Goal: Information Seeking & Learning: Learn about a topic

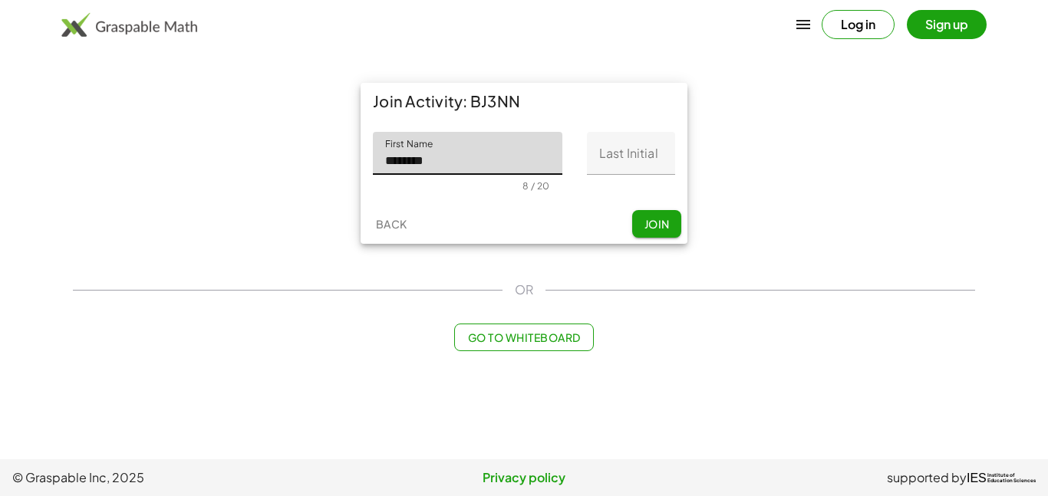
type input "*******"
click at [622, 164] on input "Last Initial" at bounding box center [631, 153] width 88 height 43
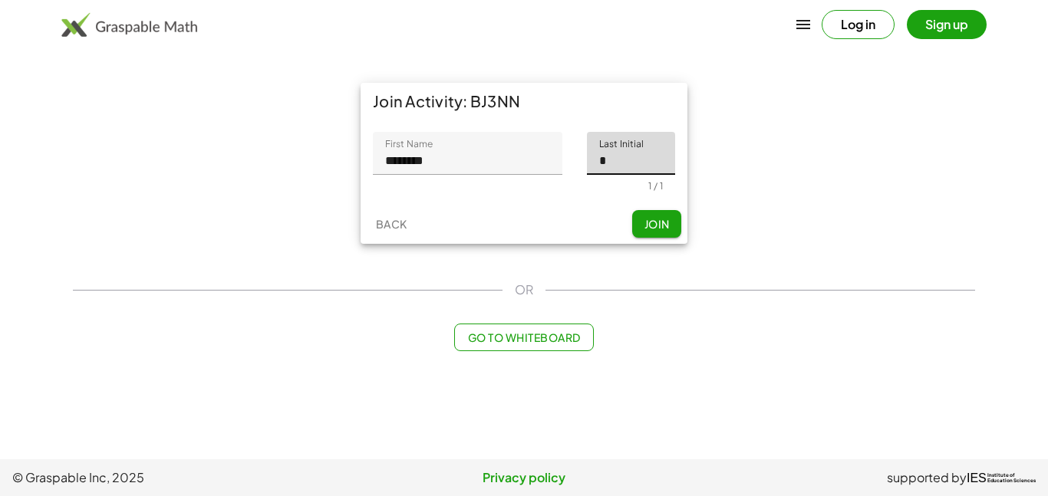
type input "*"
click at [659, 222] on span "Join" at bounding box center [655, 224] width 25 height 14
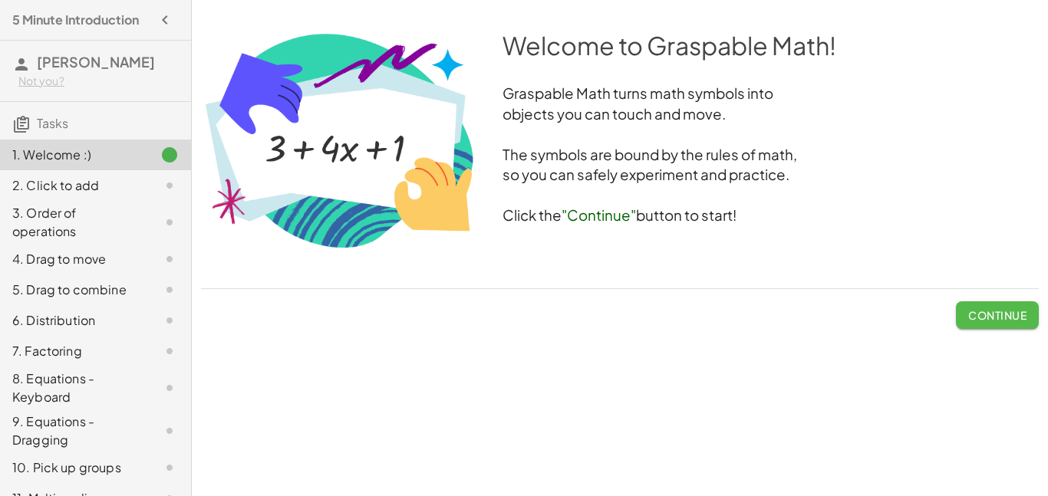
click at [963, 321] on button "Continue" at bounding box center [997, 315] width 83 height 28
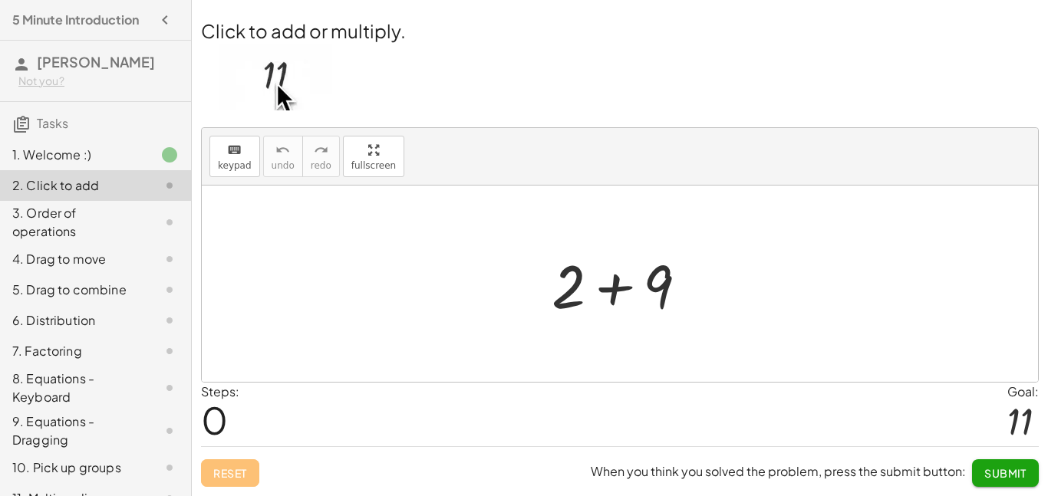
click at [646, 285] on div at bounding box center [625, 284] width 163 height 79
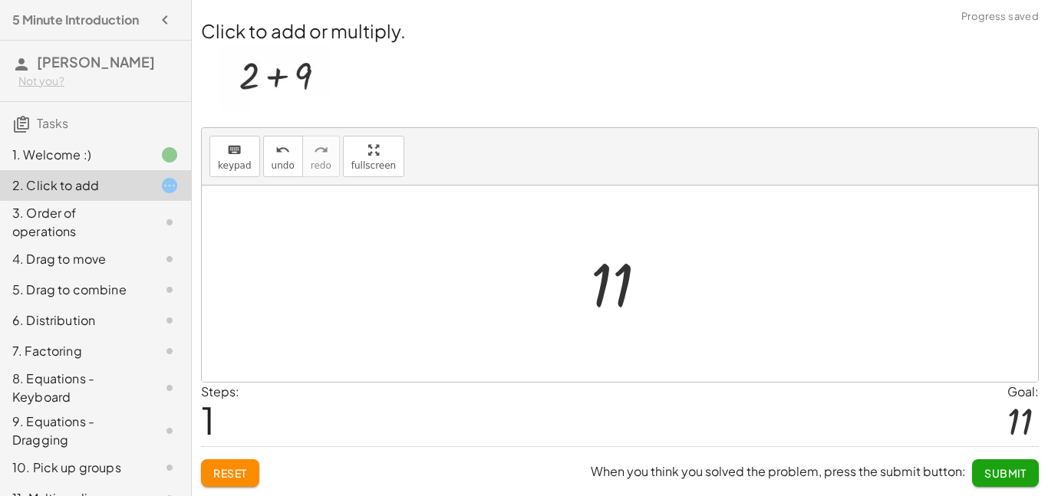
click at [616, 280] on div at bounding box center [625, 284] width 84 height 76
click at [614, 280] on div at bounding box center [625, 284] width 84 height 76
click at [1026, 472] on button "Submit" at bounding box center [1005, 473] width 67 height 28
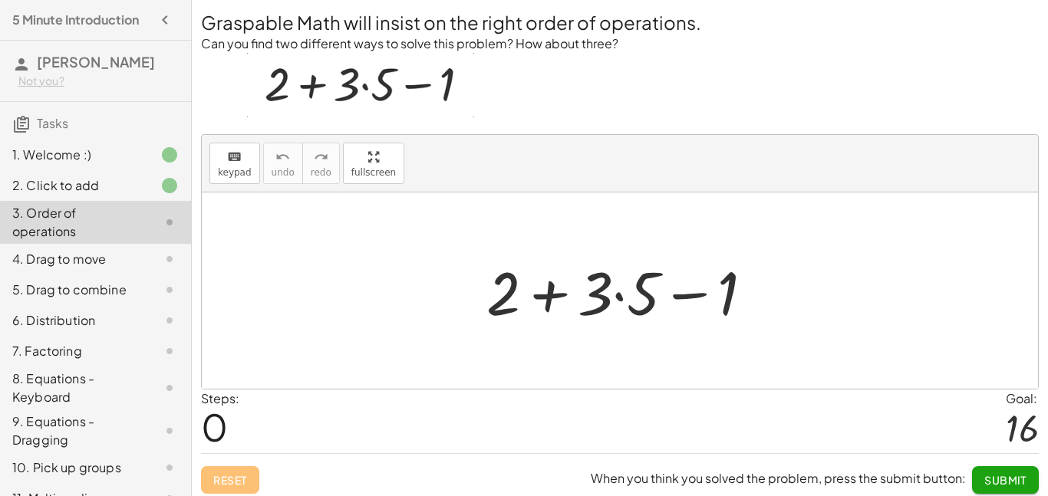
click at [618, 297] on div at bounding box center [626, 291] width 294 height 79
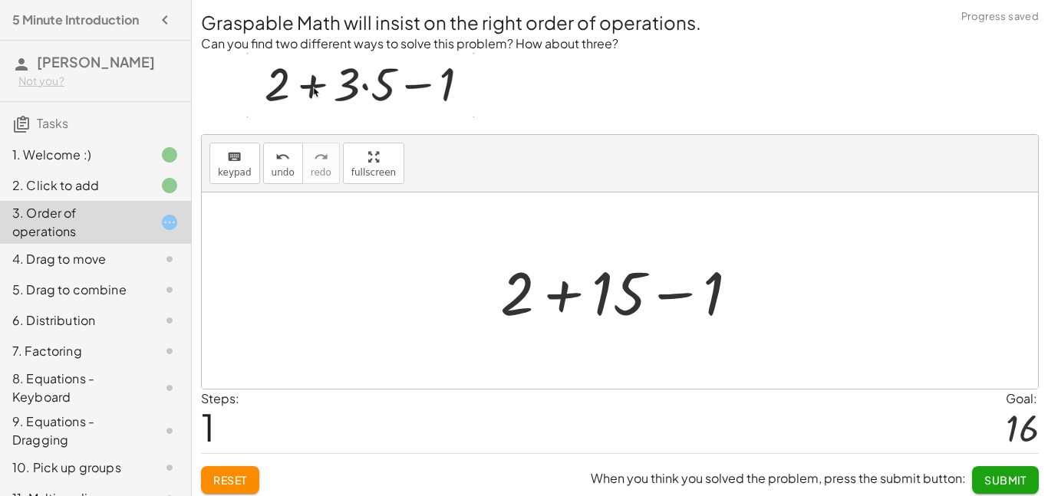
click at [564, 291] on div at bounding box center [625, 291] width 266 height 79
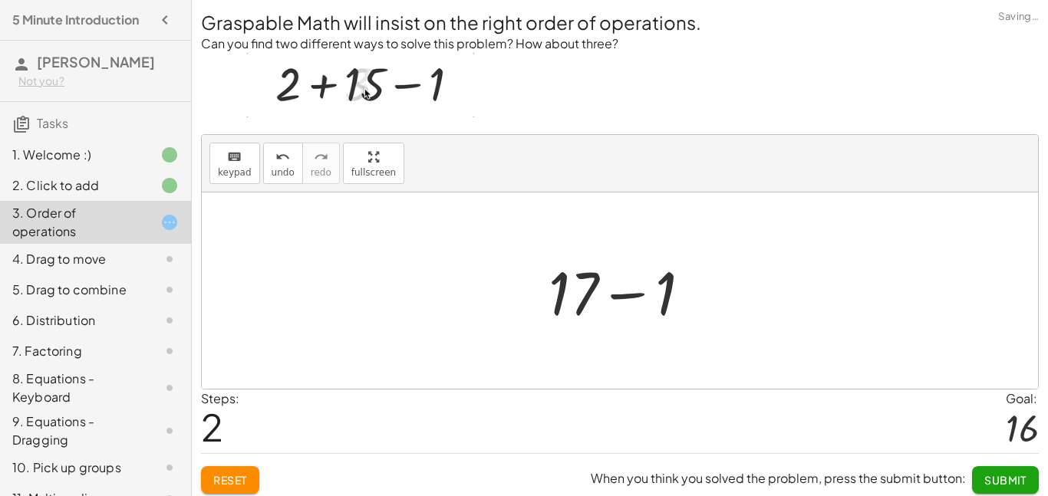
click at [623, 298] on div at bounding box center [626, 291] width 170 height 79
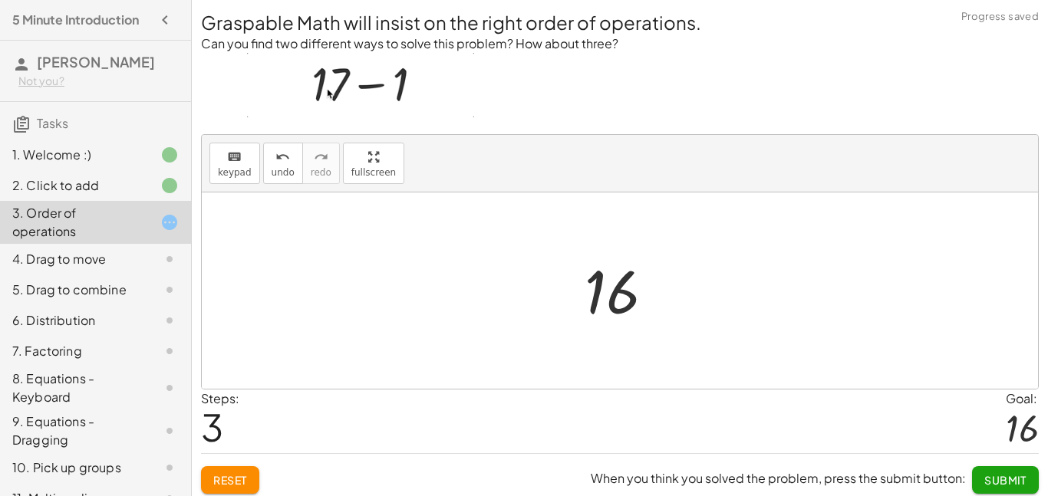
click at [1007, 475] on span "Submit" at bounding box center [1005, 480] width 42 height 14
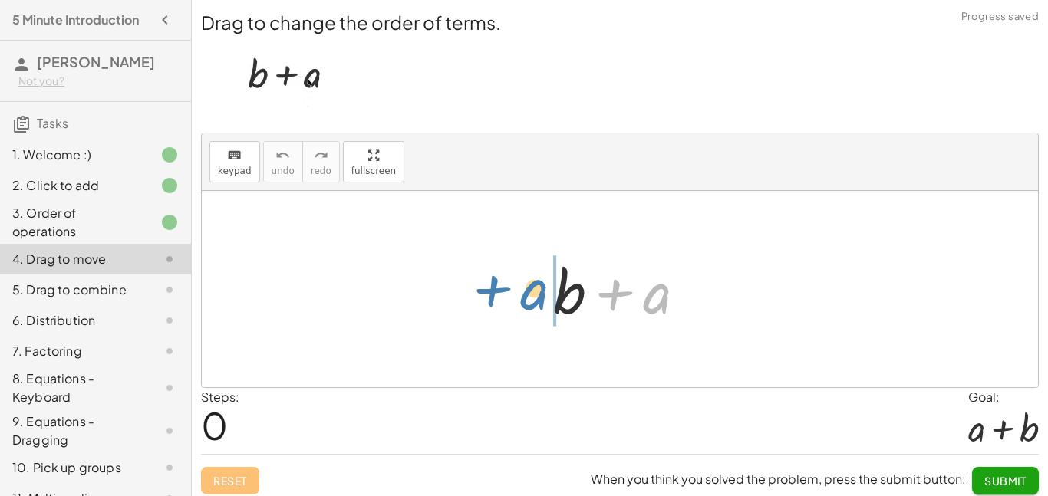
drag, startPoint x: 656, startPoint y: 298, endPoint x: 528, endPoint y: 299, distance: 128.1
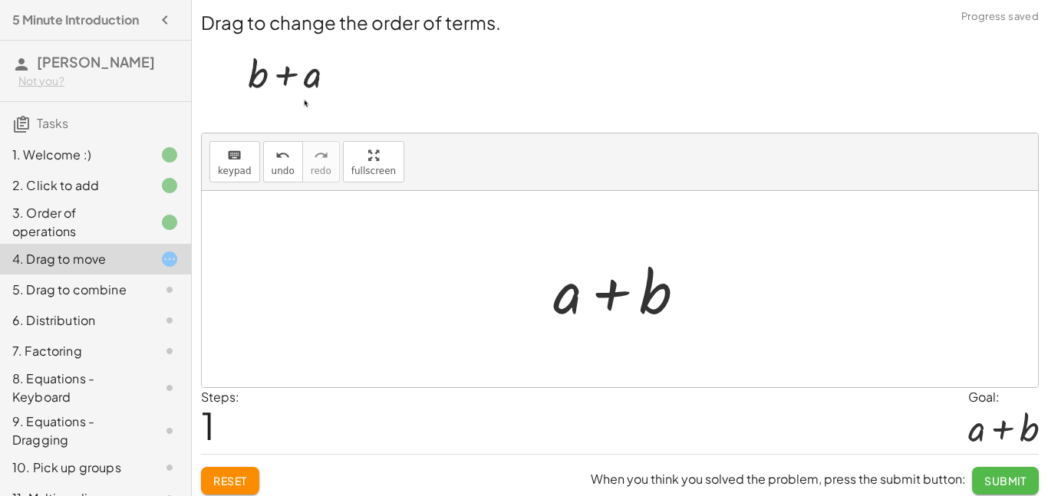
click at [1025, 483] on span "Submit" at bounding box center [1005, 481] width 42 height 14
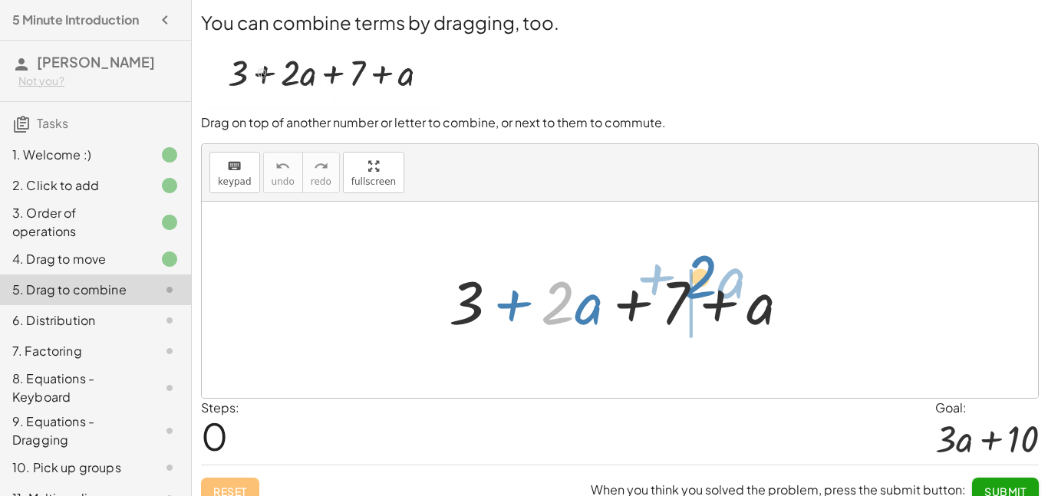
drag, startPoint x: 567, startPoint y: 313, endPoint x: 711, endPoint y: 288, distance: 145.5
click at [711, 288] on div at bounding box center [625, 300] width 369 height 79
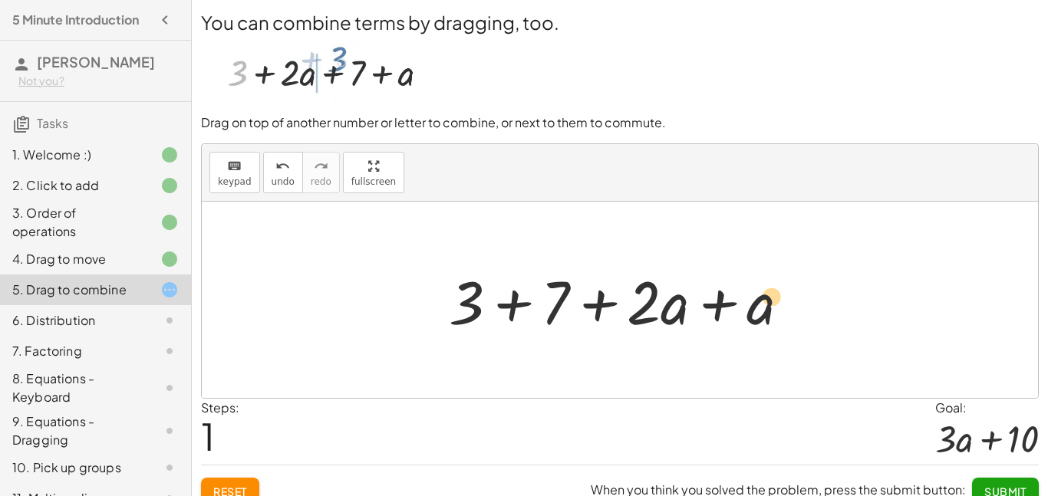
drag, startPoint x: 710, startPoint y: 289, endPoint x: 724, endPoint y: 284, distance: 14.8
click at [724, 284] on div at bounding box center [625, 300] width 369 height 79
click at [686, 303] on div at bounding box center [625, 300] width 369 height 79
click at [730, 311] on div at bounding box center [625, 300] width 369 height 79
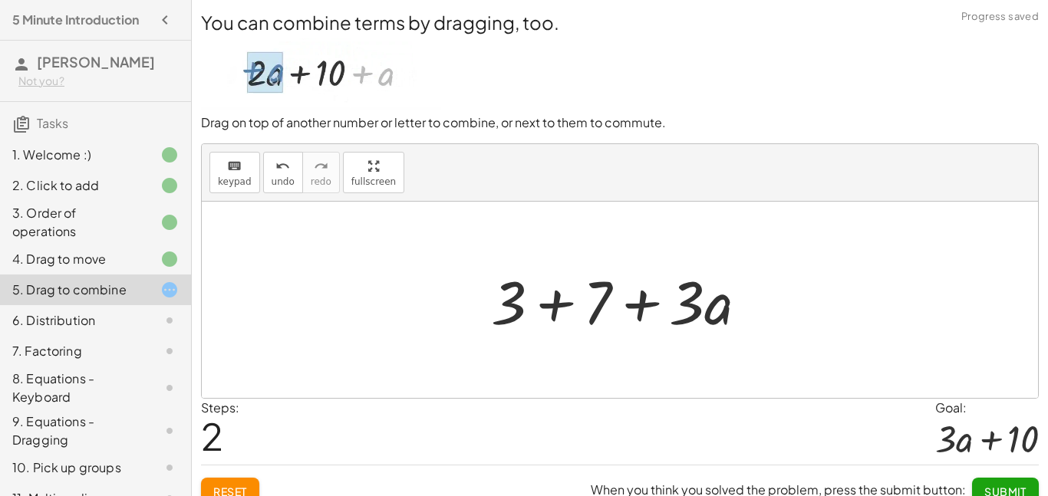
click at [535, 304] on div at bounding box center [625, 300] width 284 height 79
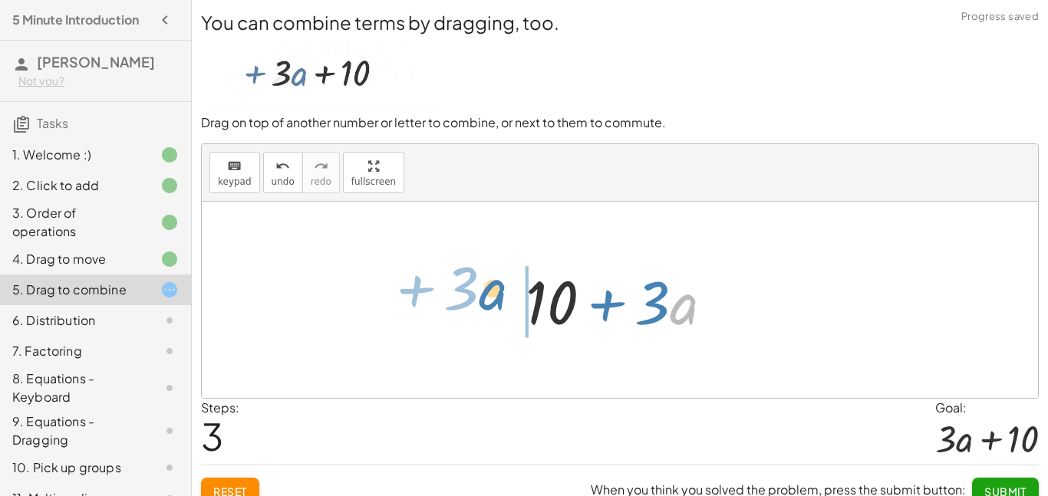
drag, startPoint x: 684, startPoint y: 310, endPoint x: 488, endPoint y: 294, distance: 197.0
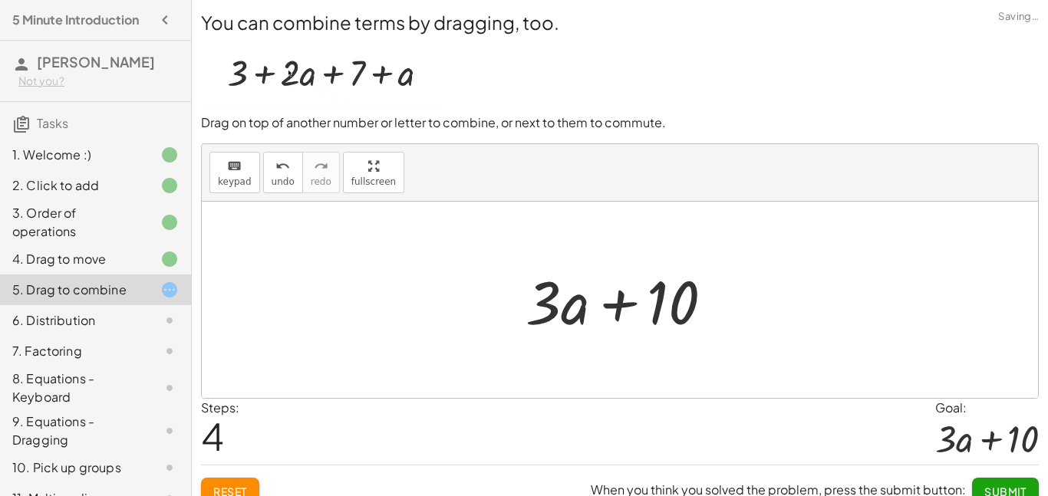
click at [1008, 480] on button "Submit" at bounding box center [1005, 492] width 67 height 28
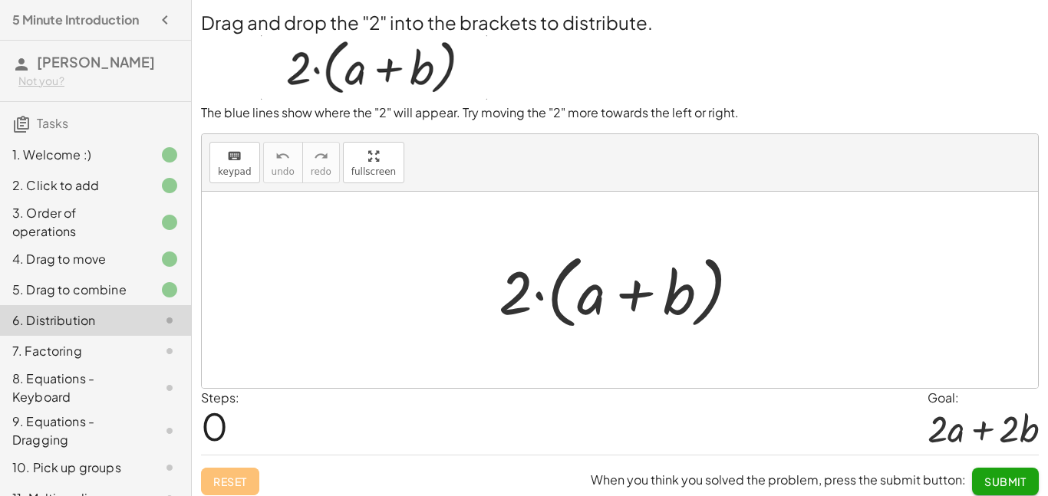
click at [639, 285] on div at bounding box center [625, 290] width 269 height 88
click at [534, 295] on div at bounding box center [625, 290] width 269 height 88
click at [609, 312] on div at bounding box center [625, 290] width 269 height 88
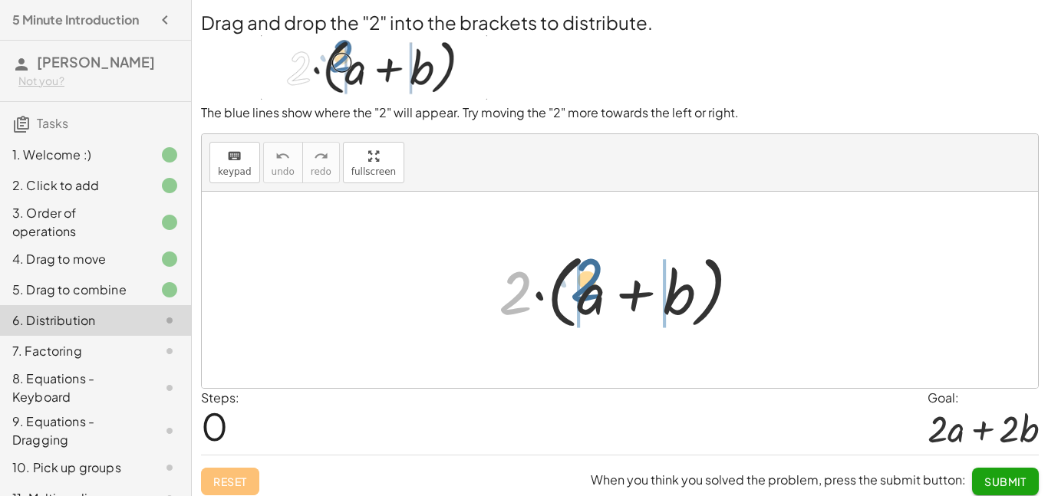
drag, startPoint x: 508, startPoint y: 294, endPoint x: 579, endPoint y: 282, distance: 71.6
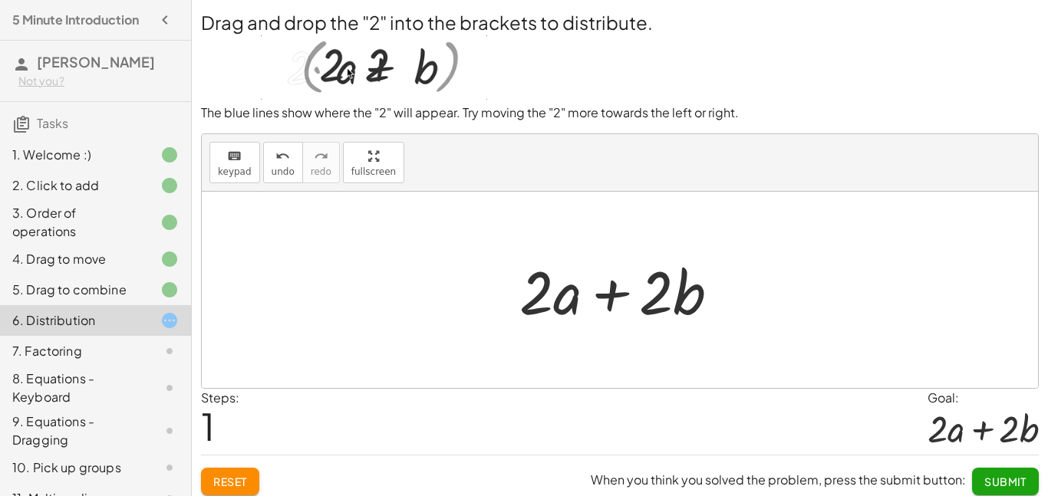
click at [0, 0] on div "Drag and drop the "2" into the brackets to distribute. The blue lines show wher…" at bounding box center [0, 0] width 0 height 0
click at [994, 478] on span "Submit" at bounding box center [1005, 482] width 42 height 14
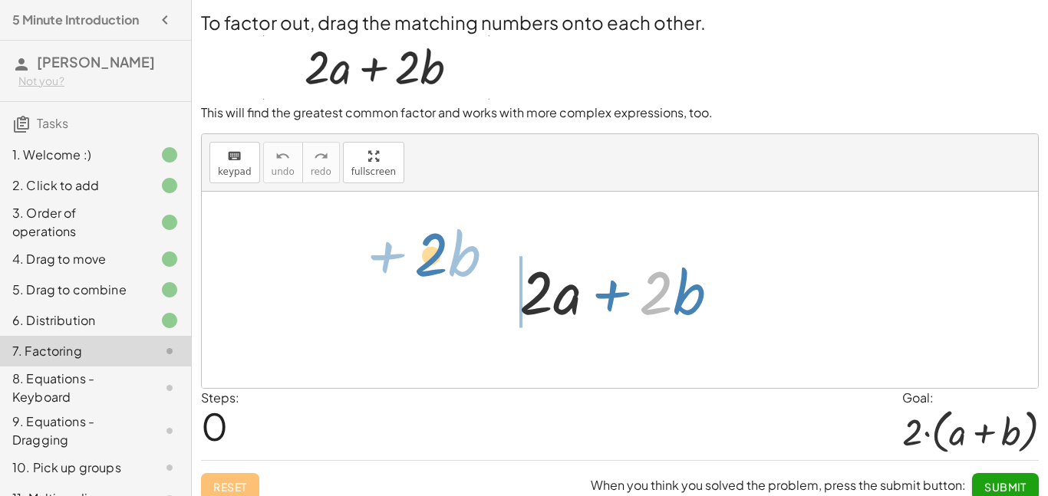
drag, startPoint x: 646, startPoint y: 289, endPoint x: 417, endPoint y: 272, distance: 229.9
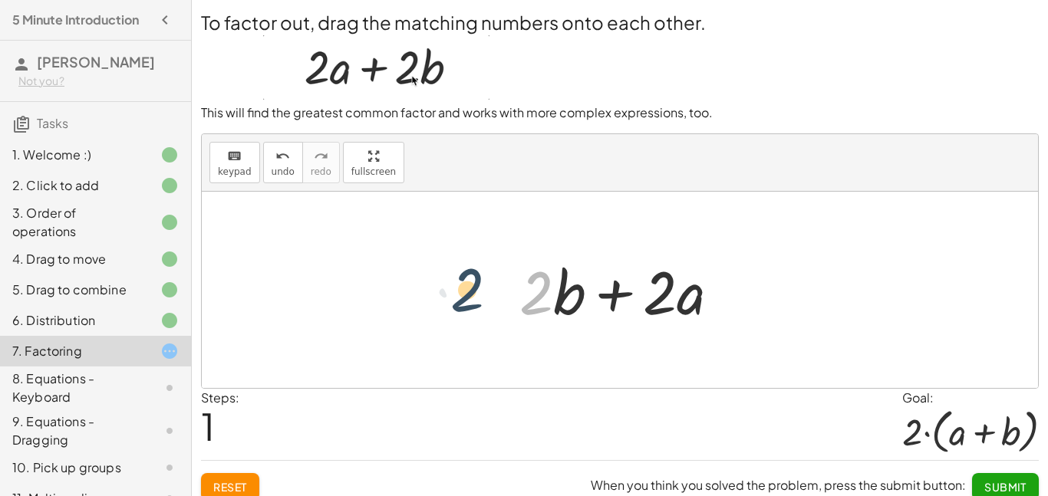
drag, startPoint x: 530, startPoint y: 285, endPoint x: 443, endPoint y: 280, distance: 86.8
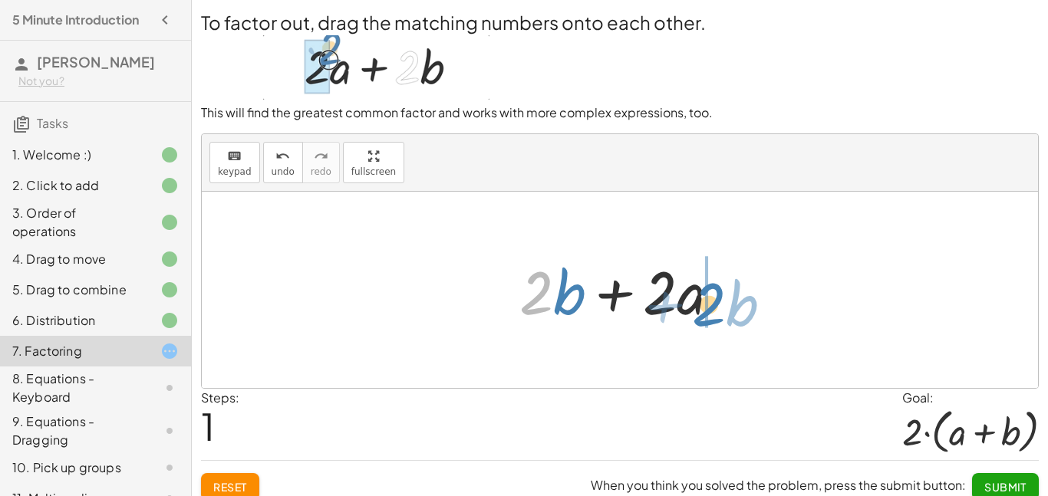
drag, startPoint x: 544, startPoint y: 297, endPoint x: 717, endPoint y: 308, distance: 173.7
click at [717, 308] on div at bounding box center [626, 290] width 228 height 79
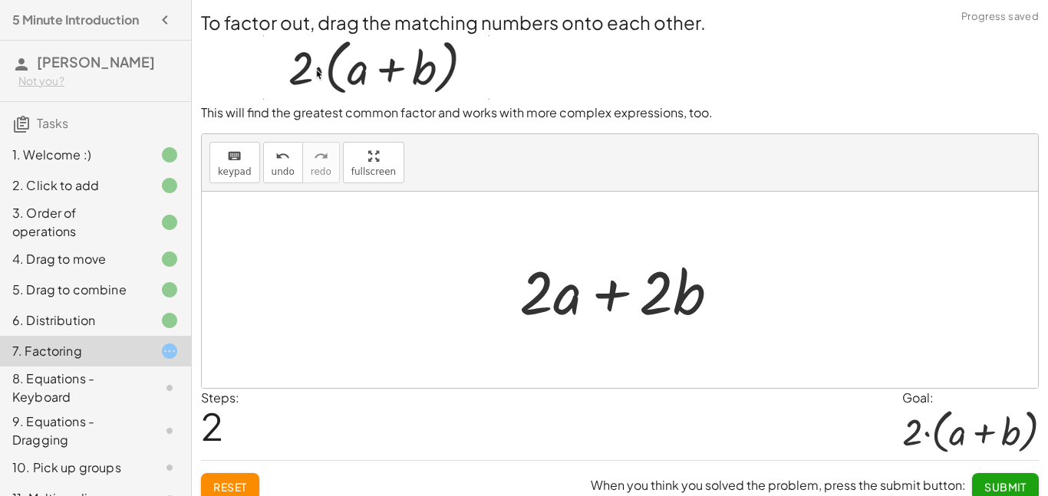
click at [646, 311] on div at bounding box center [626, 290] width 228 height 79
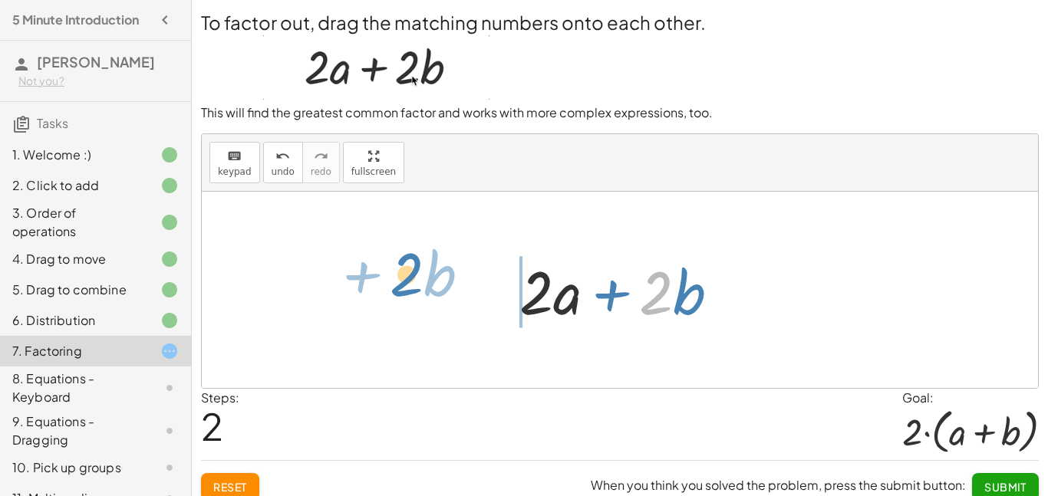
drag, startPoint x: 646, startPoint y: 311, endPoint x: 396, endPoint y: 294, distance: 251.3
click at [396, 294] on div "+ · 2 · a + · 2 · b + · 2 · b + · 2 · a · 2 + · b + · 2 · a + · 2 · b" at bounding box center [620, 290] width 836 height 196
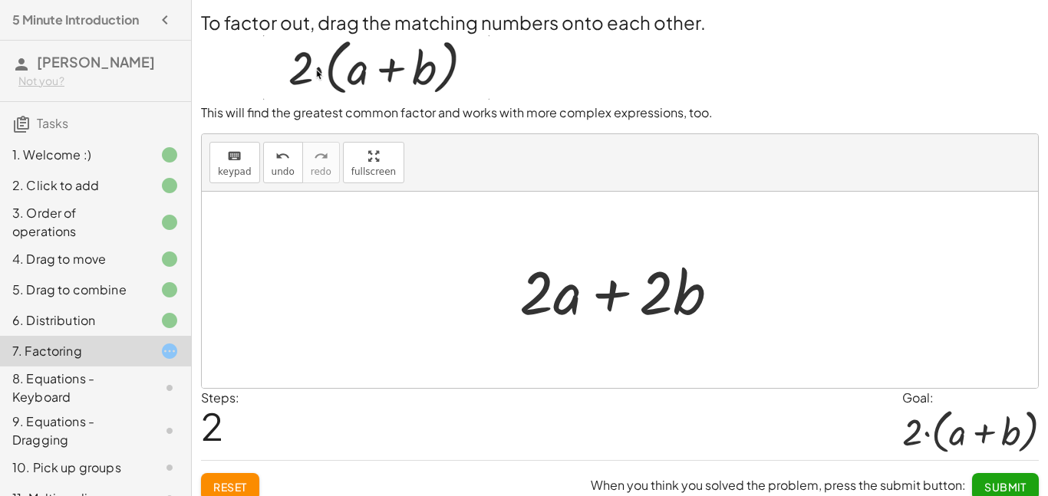
click at [227, 495] on button "Reset" at bounding box center [230, 487] width 58 height 28
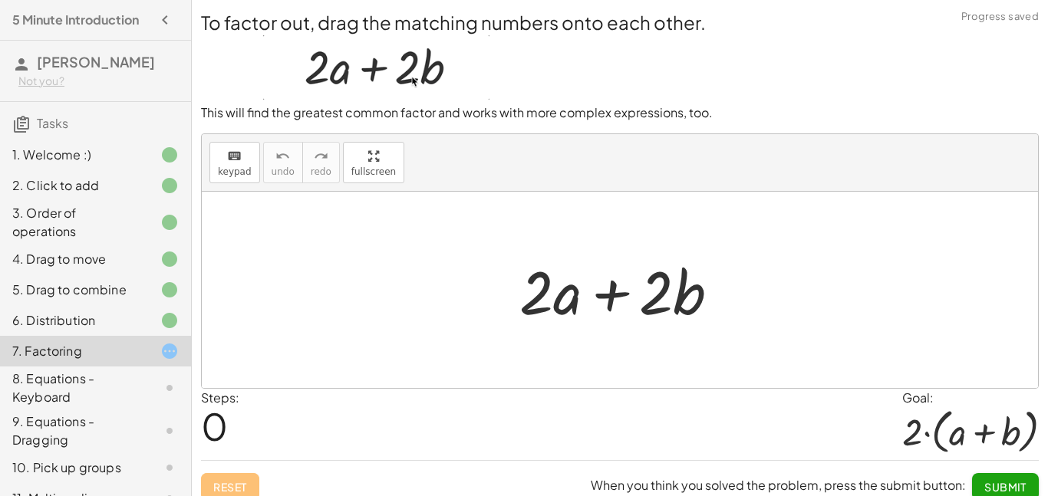
click at [226, 487] on div "Reset When you think you solved the problem, press the submit button: Submit" at bounding box center [619, 480] width 837 height 41
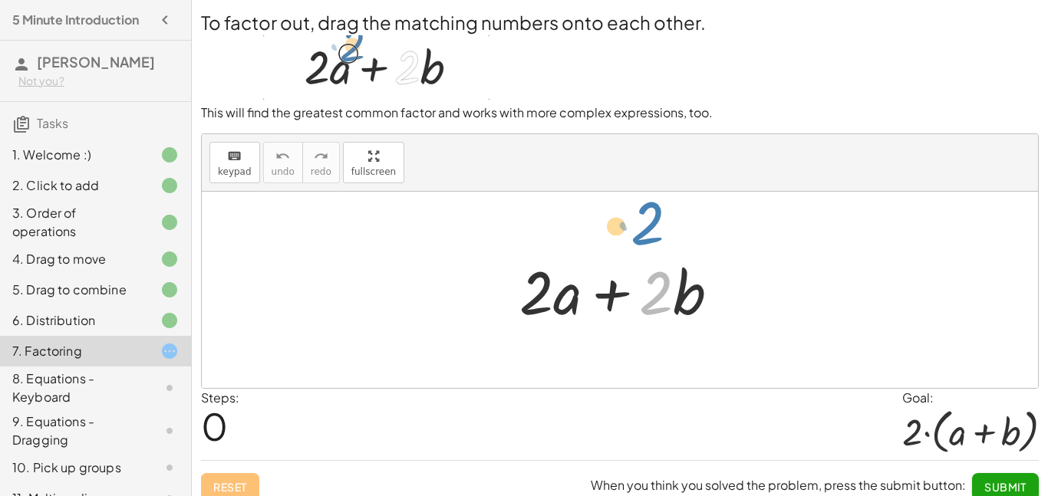
drag, startPoint x: 656, startPoint y: 295, endPoint x: 648, endPoint y: 226, distance: 69.5
click at [648, 226] on div "· 2 + · b + · 2 · a + · 2 · b" at bounding box center [620, 290] width 836 height 196
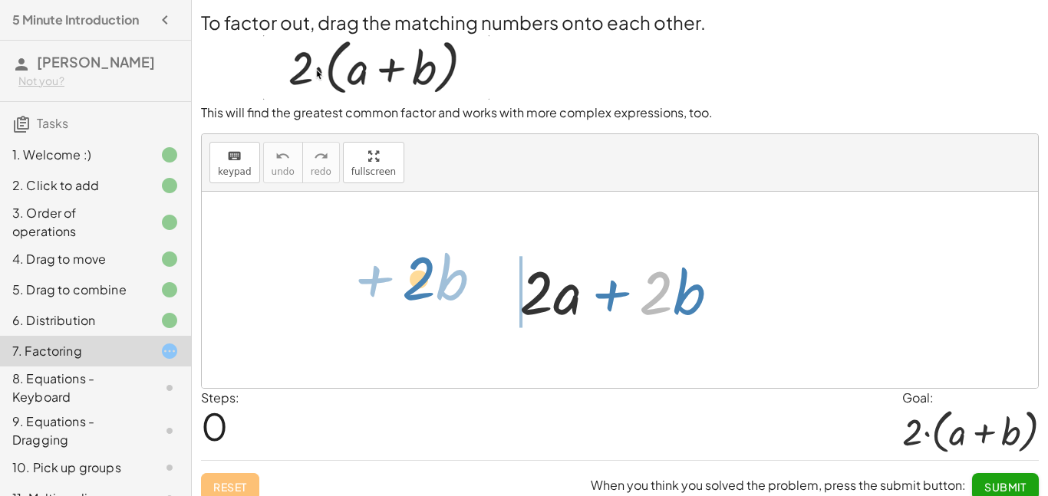
drag, startPoint x: 650, startPoint y: 304, endPoint x: 412, endPoint y: 298, distance: 238.6
click at [412, 298] on div "· 2 + · b + · 2 · a + · 2 · b" at bounding box center [620, 290] width 836 height 196
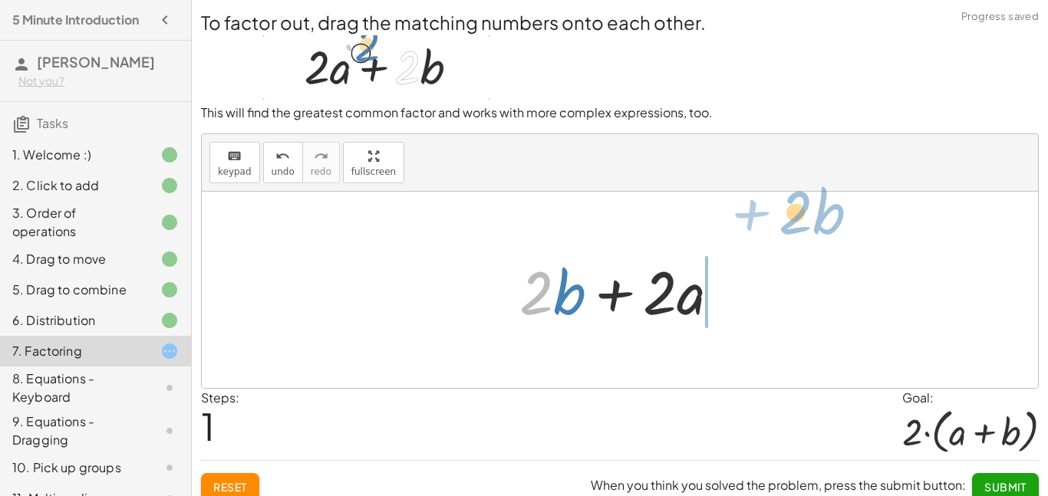
drag, startPoint x: 542, startPoint y: 305, endPoint x: 802, endPoint y: 228, distance: 271.3
click at [802, 228] on div "+ · 2 · a + · 2 · b · 2 + · b + · 2 · a + · 2 · b" at bounding box center [620, 290] width 836 height 196
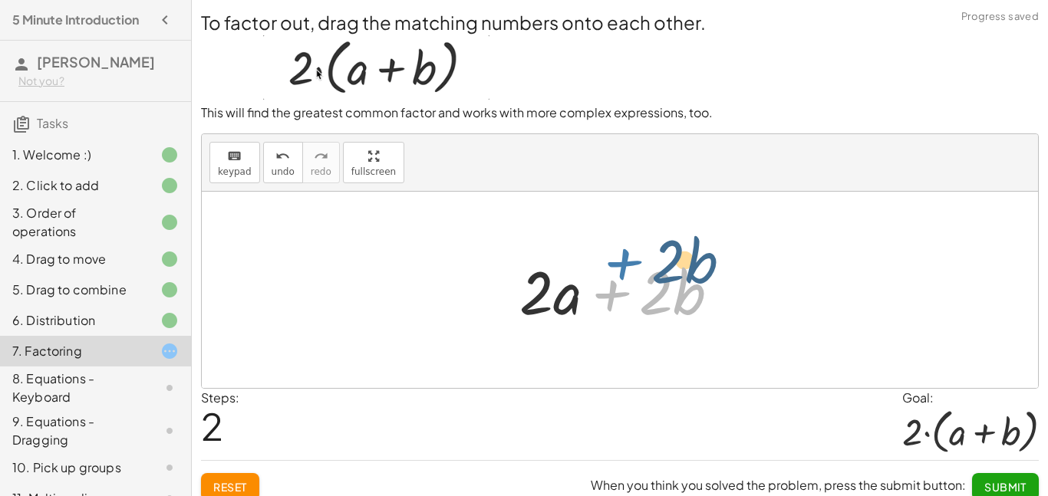
drag, startPoint x: 638, startPoint y: 298, endPoint x: 650, endPoint y: 285, distance: 17.9
click at [650, 285] on div at bounding box center [626, 290] width 228 height 79
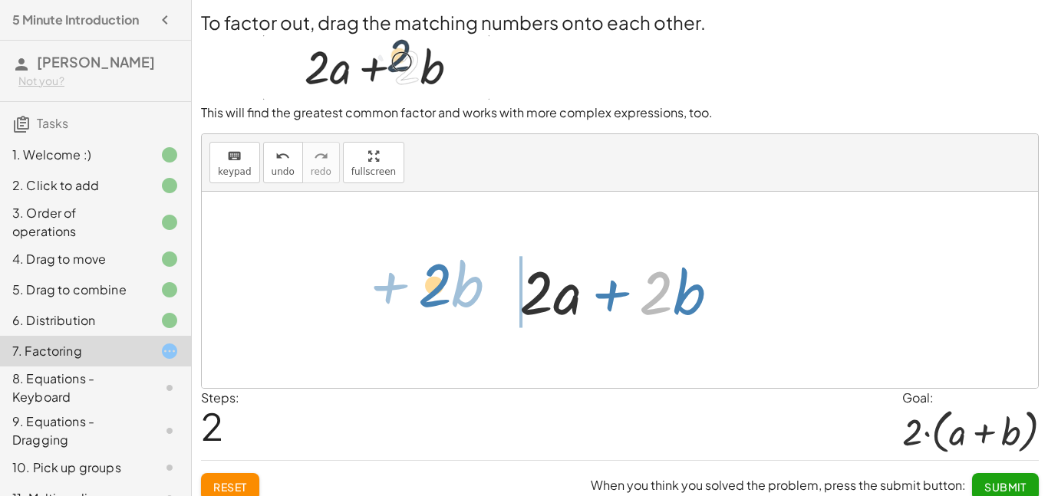
drag, startPoint x: 658, startPoint y: 304, endPoint x: 433, endPoint y: 300, distance: 224.7
click at [433, 300] on div "+ · 2 · a + · 2 · b + · 2 · b + · 2 · a · 2 + · b + · 2 · a + · 2 · b" at bounding box center [620, 290] width 836 height 196
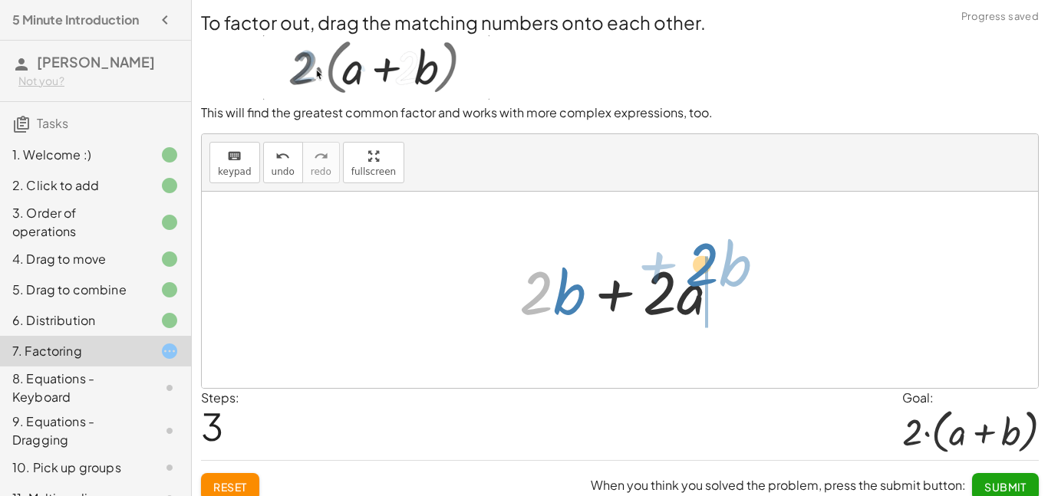
drag, startPoint x: 547, startPoint y: 301, endPoint x: 712, endPoint y: 273, distance: 168.1
click at [712, 273] on div at bounding box center [626, 290] width 228 height 79
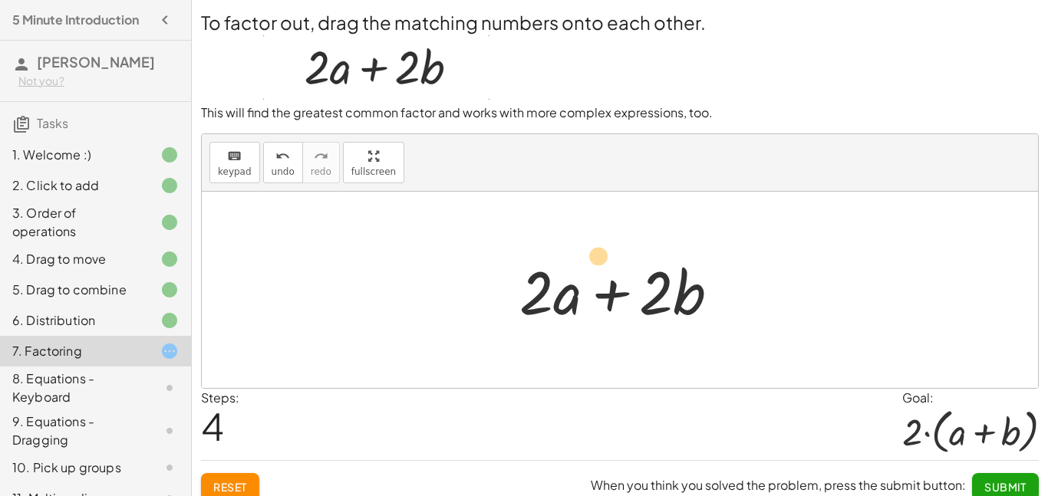
drag, startPoint x: 637, startPoint y: 301, endPoint x: 808, endPoint y: 294, distance: 171.1
click at [808, 294] on div "+ · 2 · a + · 2 · b + · 2 · b + · 2 · a + · 2 · a + · 2 · b + · 2 · b + · 2 · a…" at bounding box center [620, 290] width 836 height 196
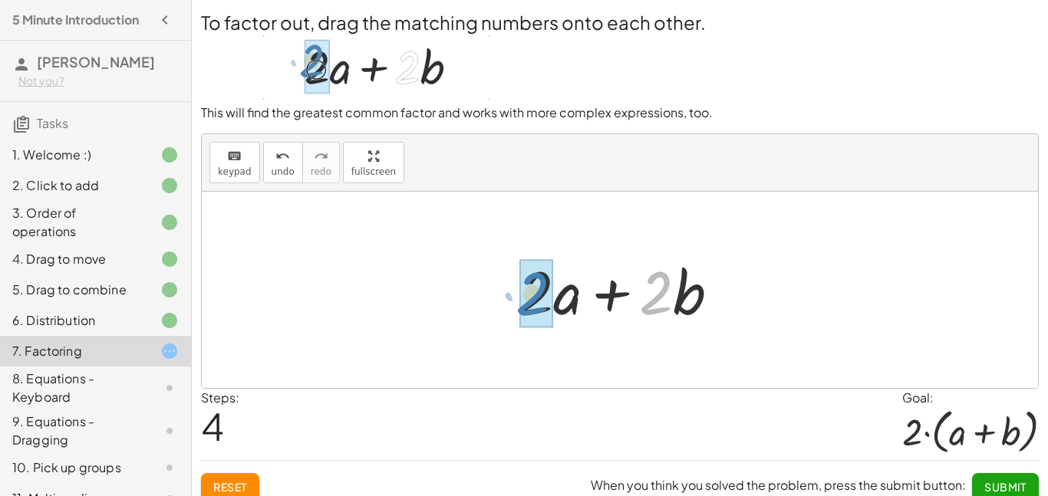
drag, startPoint x: 649, startPoint y: 306, endPoint x: 525, endPoint y: 308, distance: 123.5
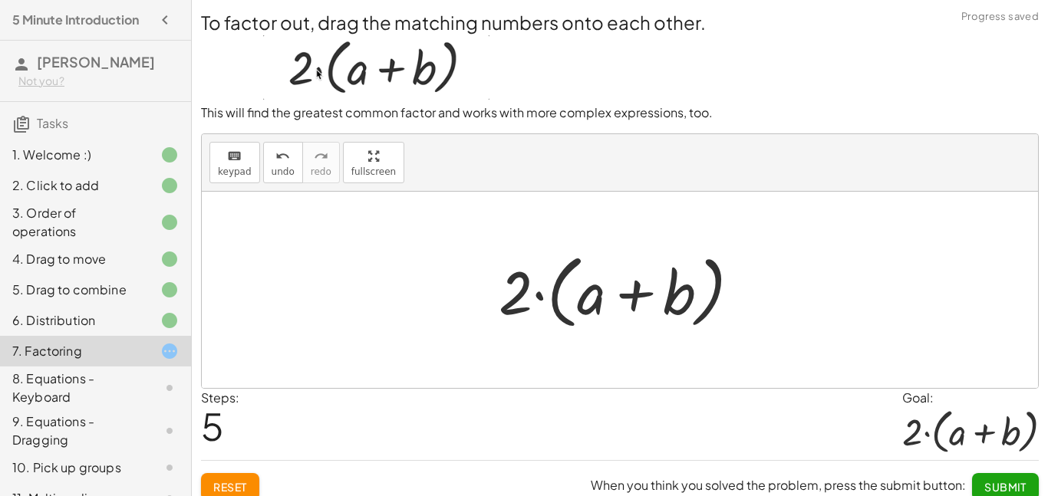
click at [258, 495] on button "Reset" at bounding box center [230, 487] width 58 height 28
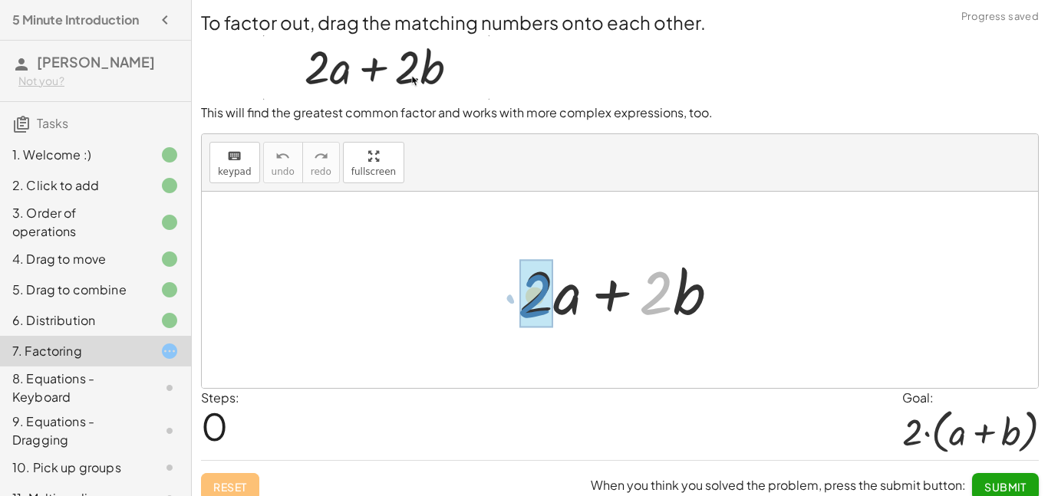
drag, startPoint x: 647, startPoint y: 298, endPoint x: 526, endPoint y: 301, distance: 121.2
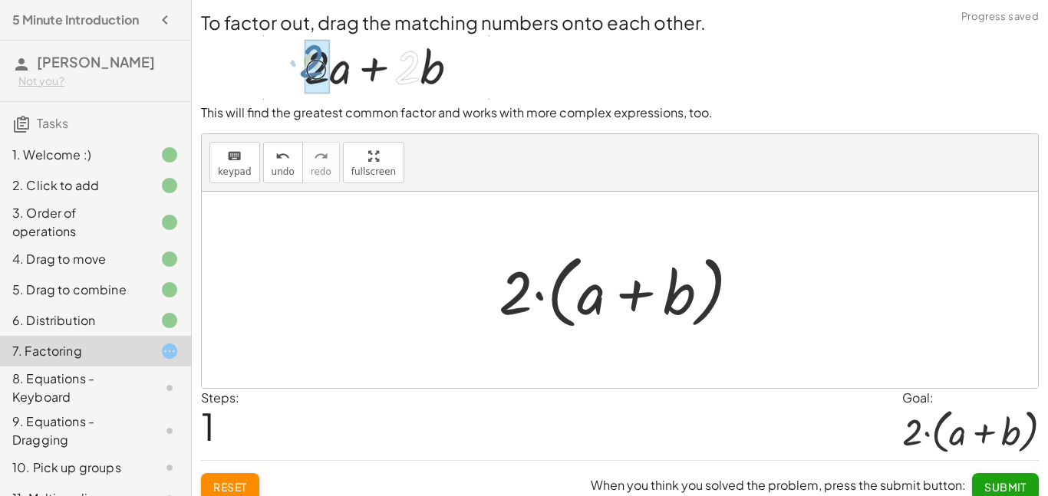
click at [988, 486] on span "Submit" at bounding box center [1005, 487] width 42 height 14
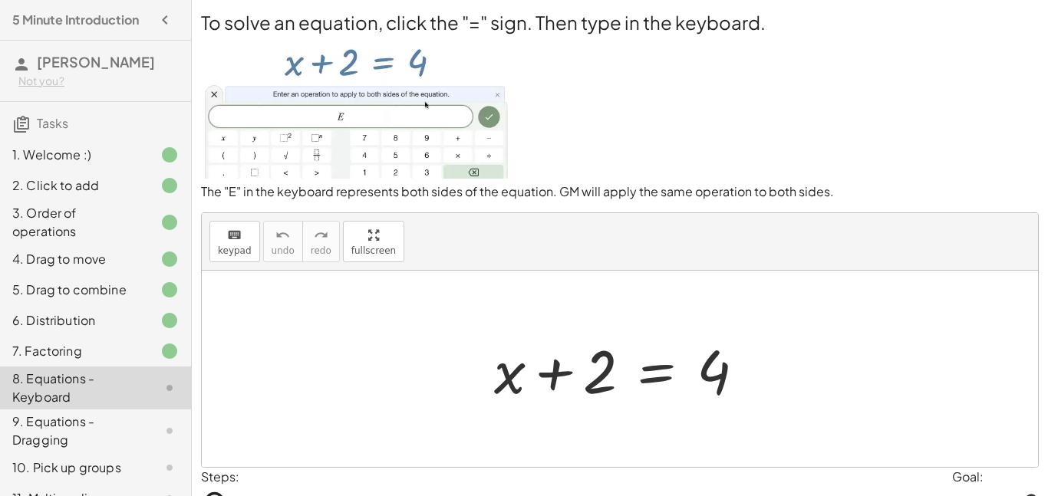
click at [647, 382] on div at bounding box center [625, 369] width 278 height 79
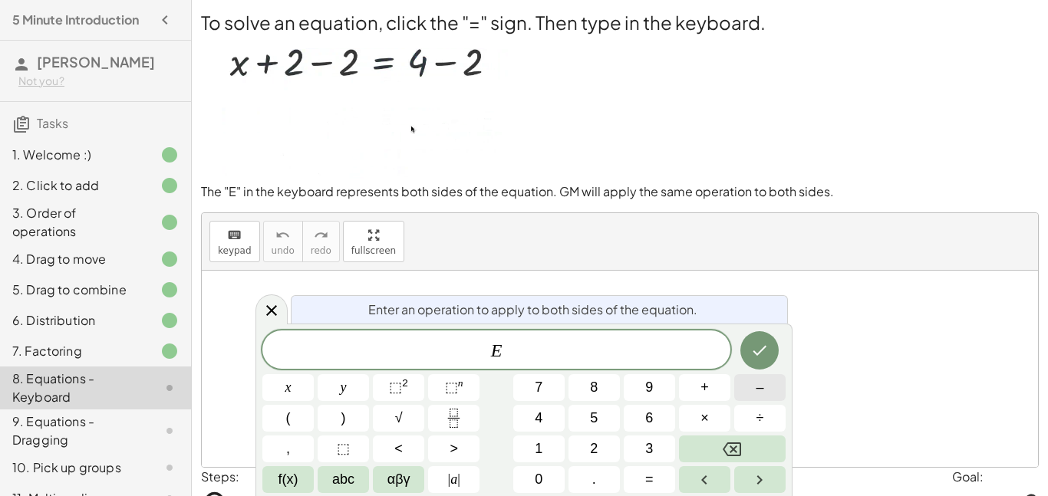
click at [774, 382] on button "–" at bounding box center [759, 387] width 51 height 27
click at [600, 454] on button "2" at bounding box center [593, 449] width 51 height 27
click at [768, 320] on div "Enter an operation to apply to both sides of the equation." at bounding box center [539, 309] width 497 height 28
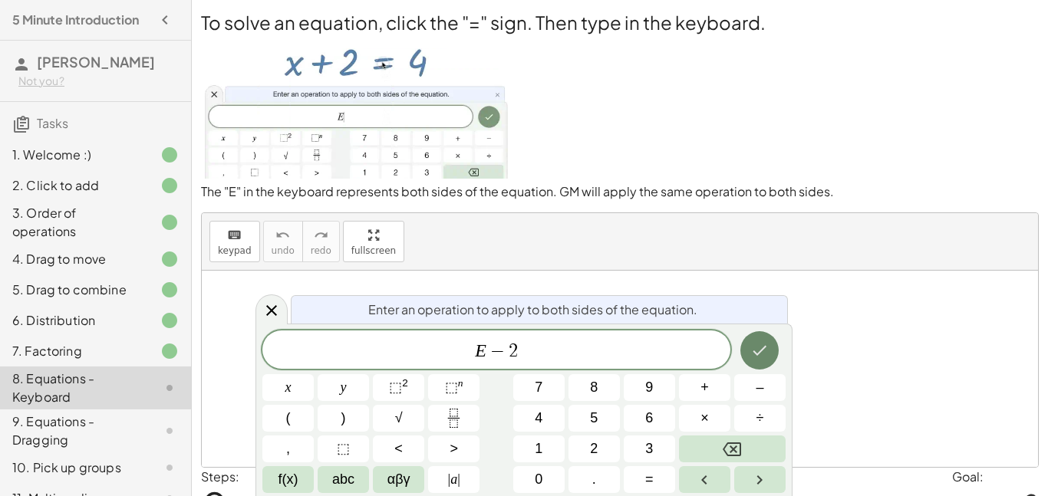
click at [761, 351] on icon "Done" at bounding box center [760, 351] width 14 height 10
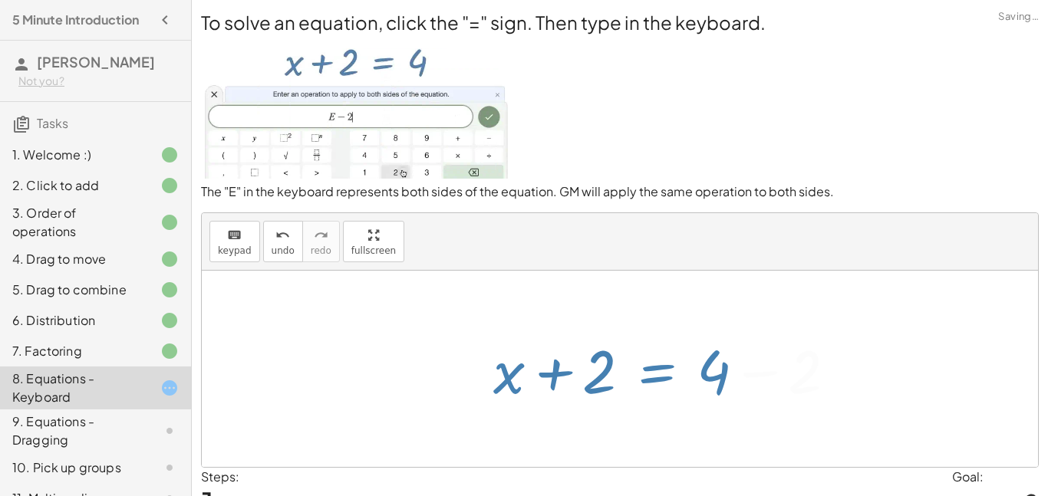
scroll to position [0, 0]
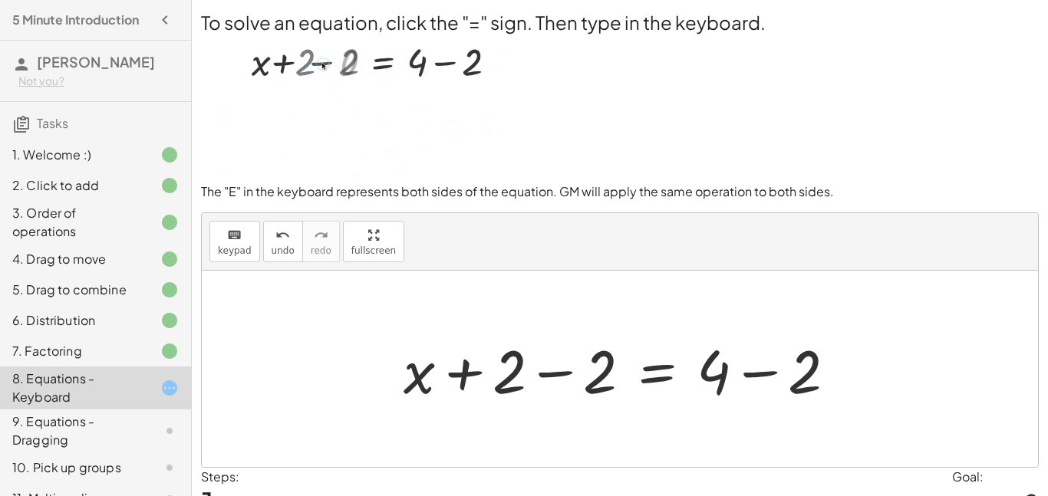
click at [552, 377] on div at bounding box center [626, 369] width 460 height 79
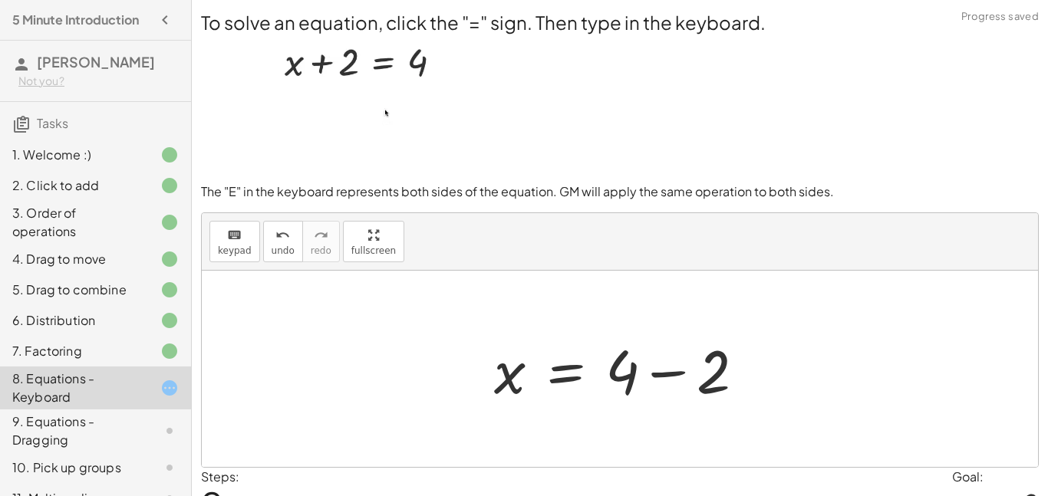
click at [673, 370] on div at bounding box center [625, 369] width 278 height 79
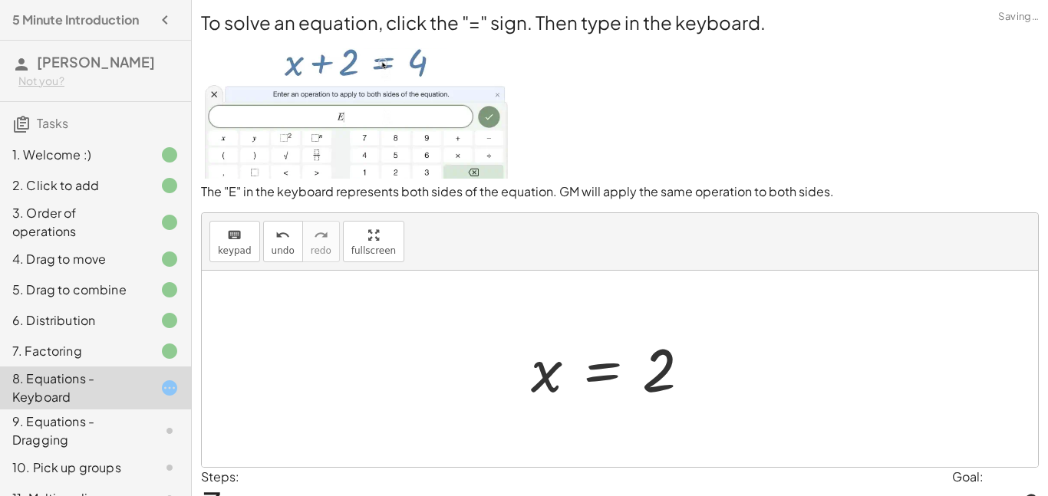
scroll to position [86, 0]
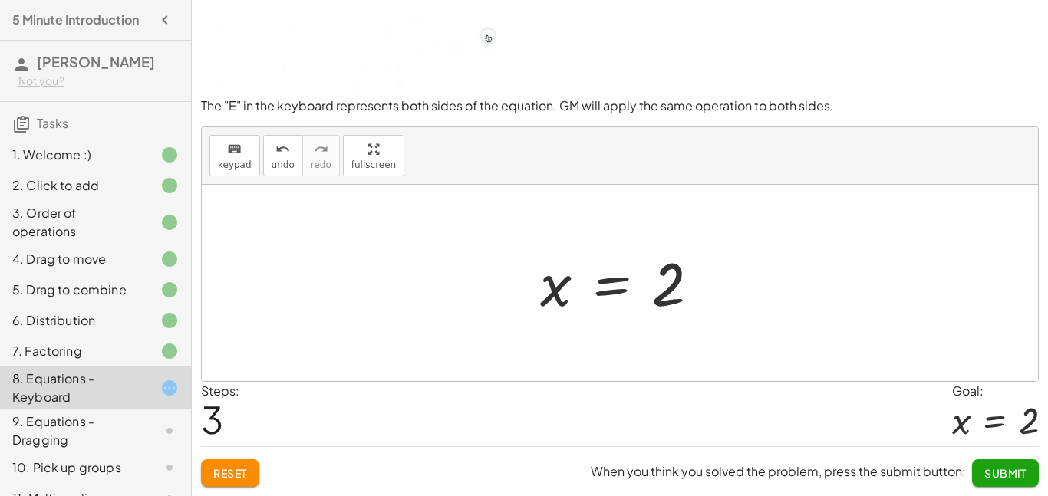
click at [1025, 478] on span "Submit" at bounding box center [1005, 473] width 42 height 14
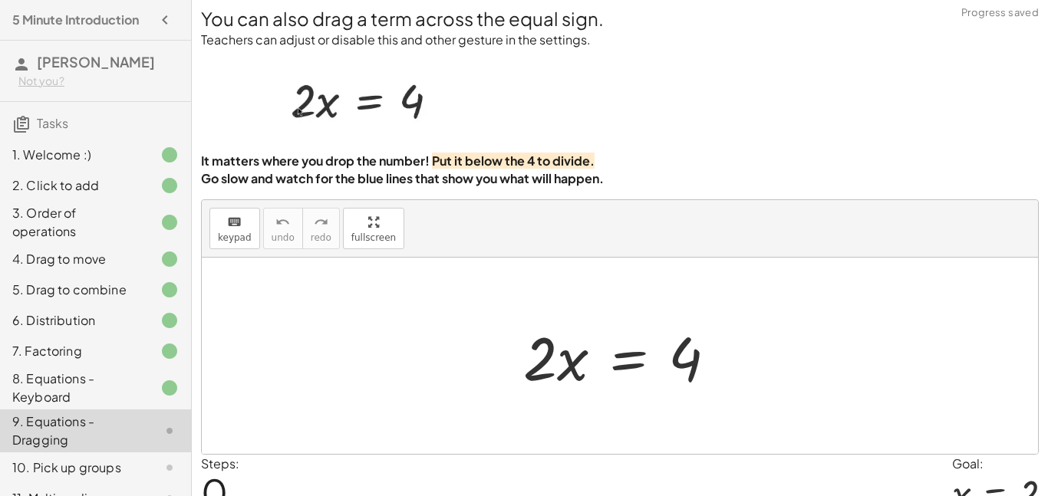
scroll to position [6, 0]
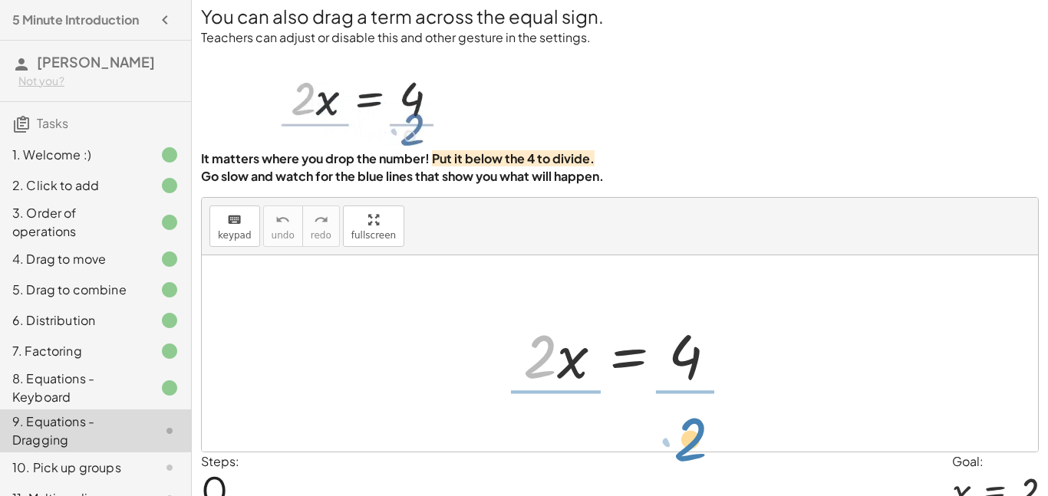
drag, startPoint x: 535, startPoint y: 364, endPoint x: 686, endPoint y: 446, distance: 171.6
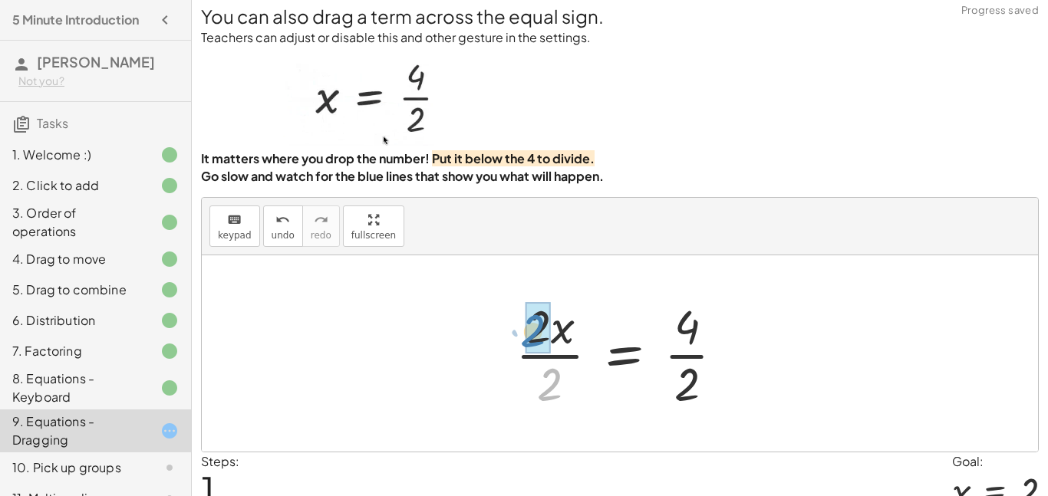
drag, startPoint x: 554, startPoint y: 388, endPoint x: 537, endPoint y: 337, distance: 54.1
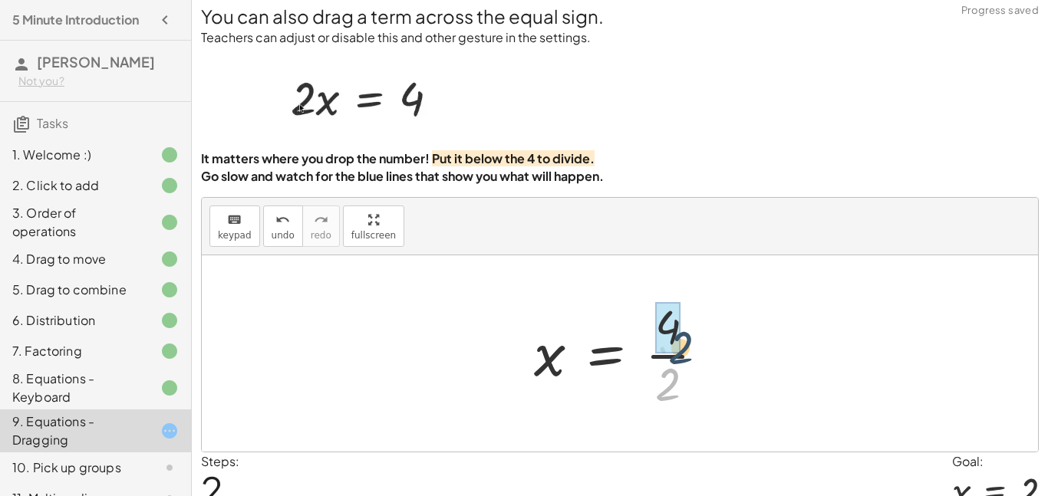
drag, startPoint x: 655, startPoint y: 372, endPoint x: 666, endPoint y: 323, distance: 50.4
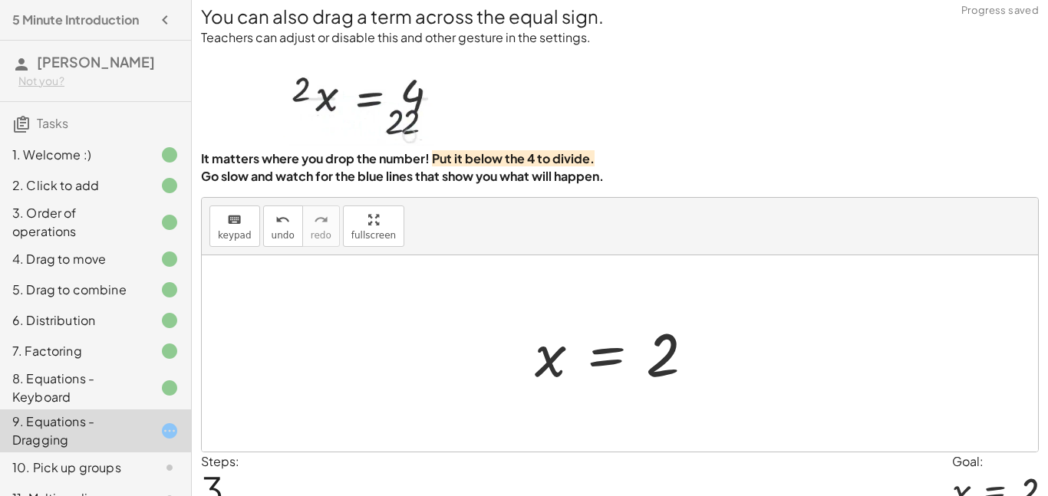
scroll to position [77, 0]
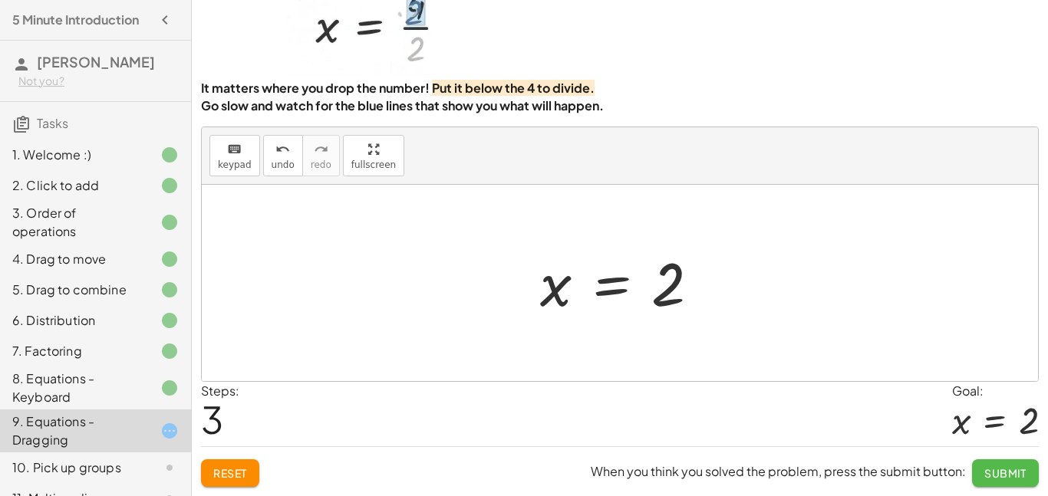
click at [1023, 479] on button "Submit" at bounding box center [1005, 473] width 67 height 28
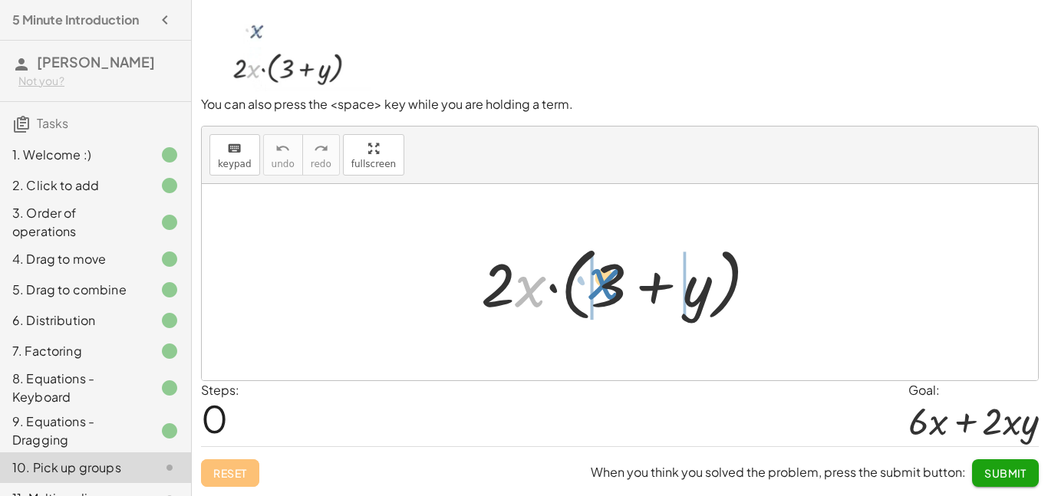
drag, startPoint x: 531, startPoint y: 291, endPoint x: 604, endPoint y: 284, distance: 74.0
click at [604, 284] on div at bounding box center [625, 282] width 304 height 88
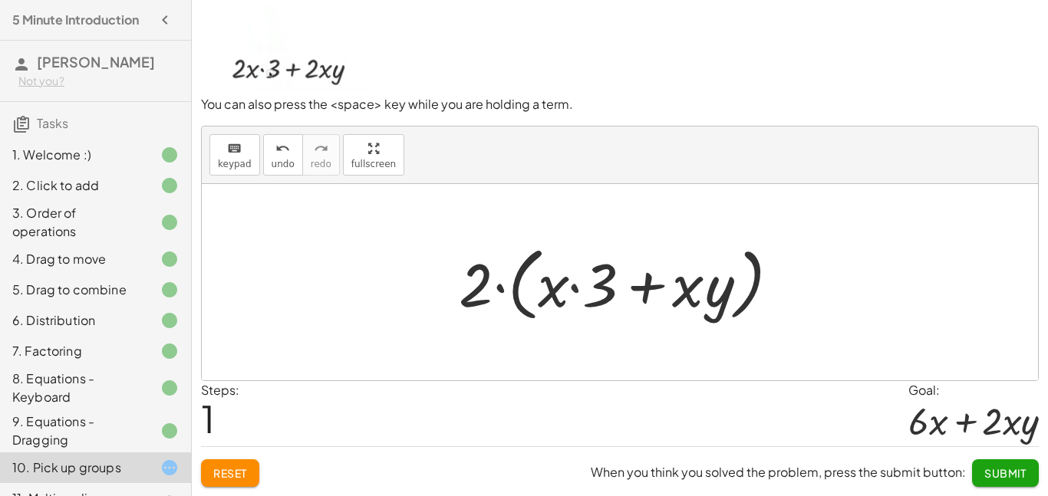
click at [604, 285] on div at bounding box center [625, 282] width 350 height 88
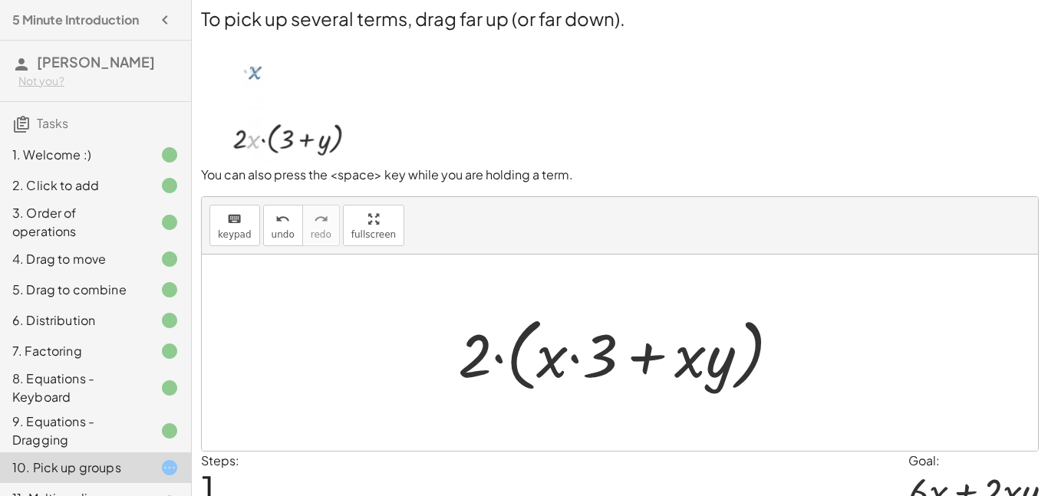
scroll to position [0, 0]
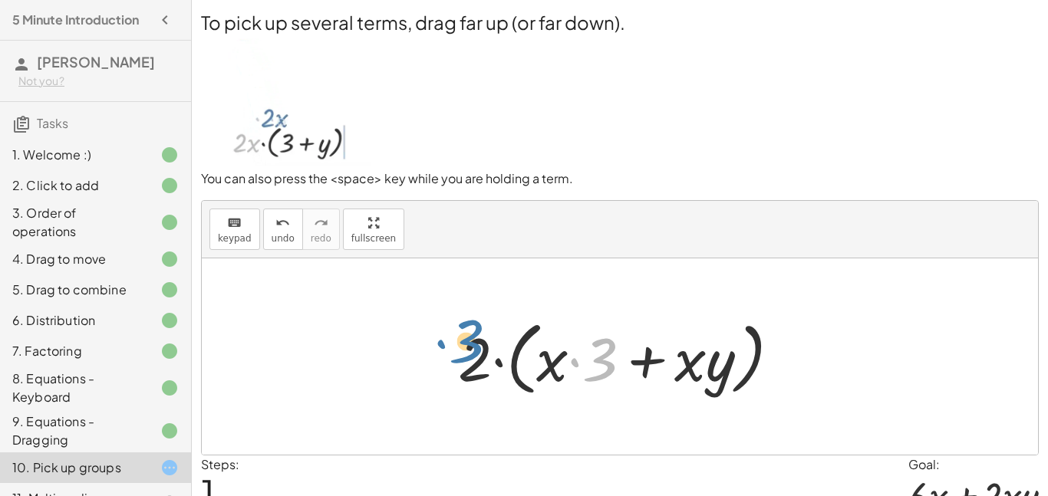
drag, startPoint x: 597, startPoint y: 365, endPoint x: 461, endPoint y: 346, distance: 137.8
click at [461, 346] on div at bounding box center [625, 357] width 350 height 88
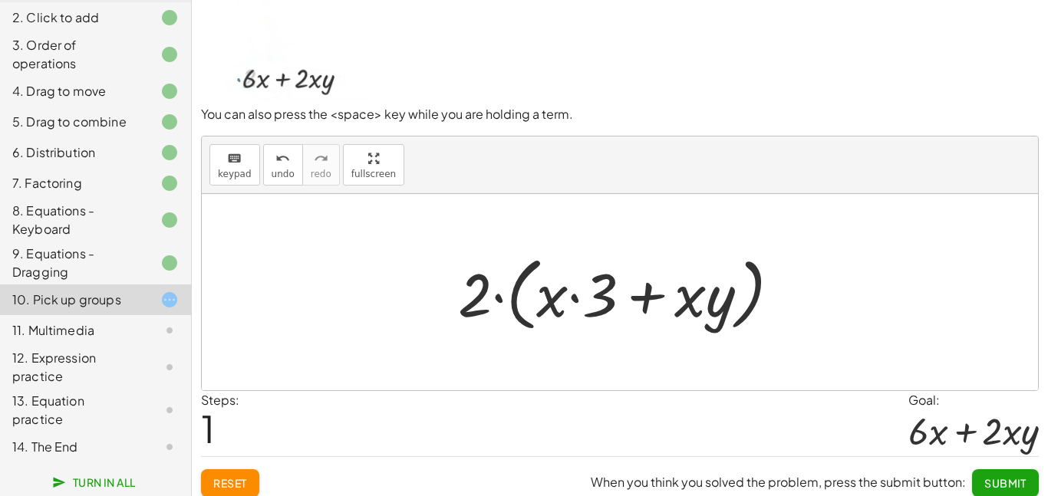
scroll to position [74, 0]
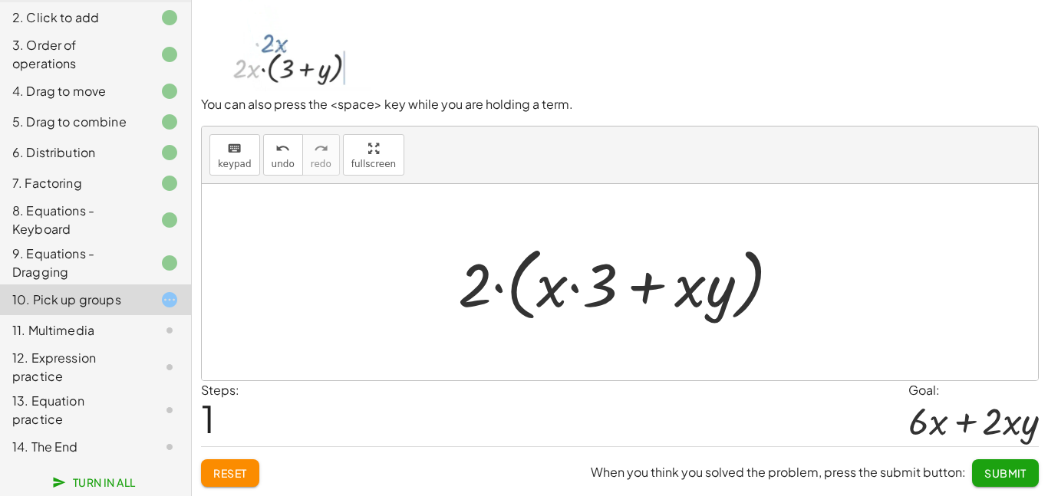
click at [209, 469] on button "Reset" at bounding box center [230, 473] width 58 height 28
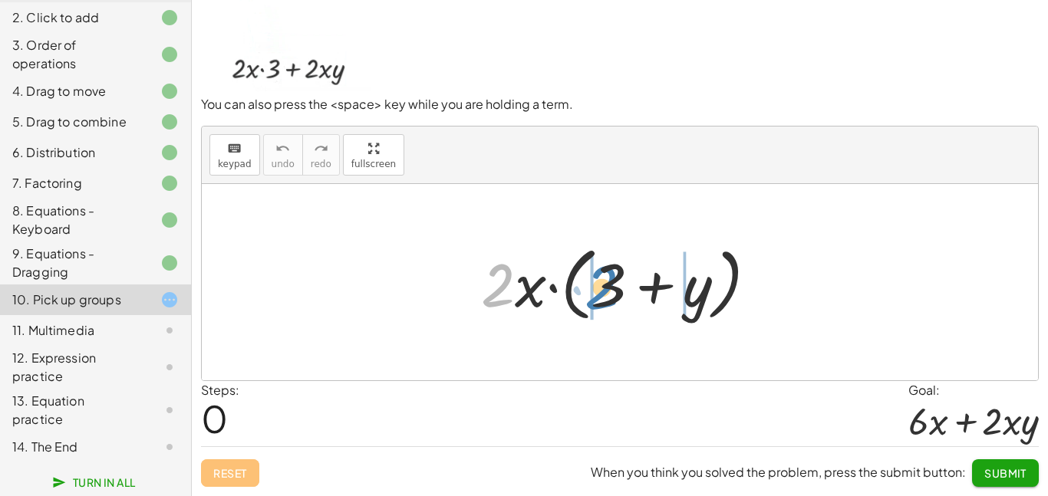
drag, startPoint x: 489, startPoint y: 291, endPoint x: 592, endPoint y: 294, distance: 103.6
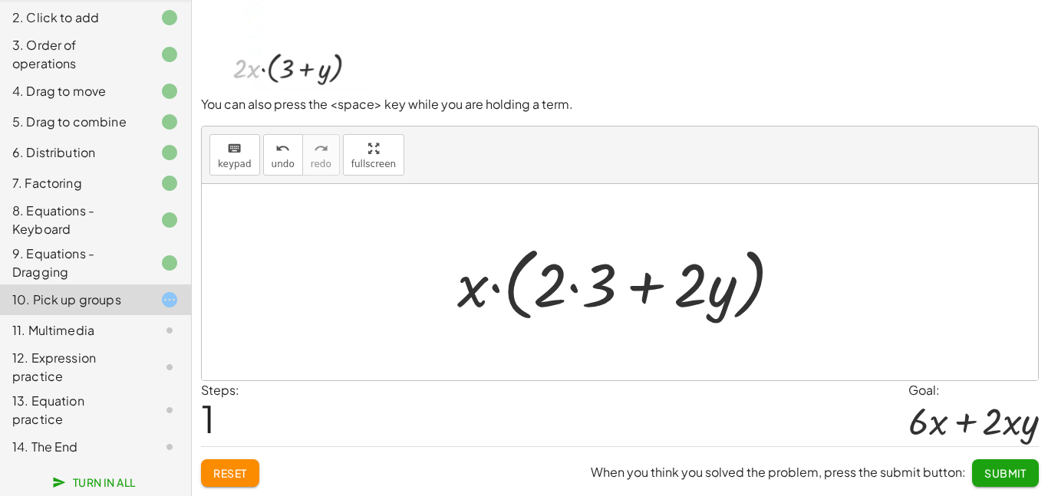
click at [235, 478] on span "Reset" at bounding box center [230, 473] width 34 height 14
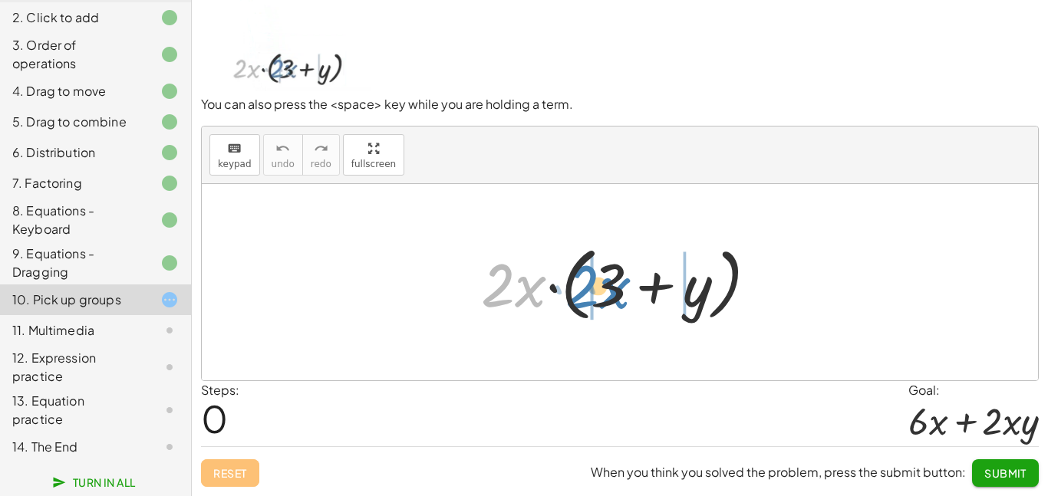
drag, startPoint x: 504, startPoint y: 299, endPoint x: 588, endPoint y: 301, distance: 84.4
click at [588, 301] on div at bounding box center [625, 282] width 304 height 88
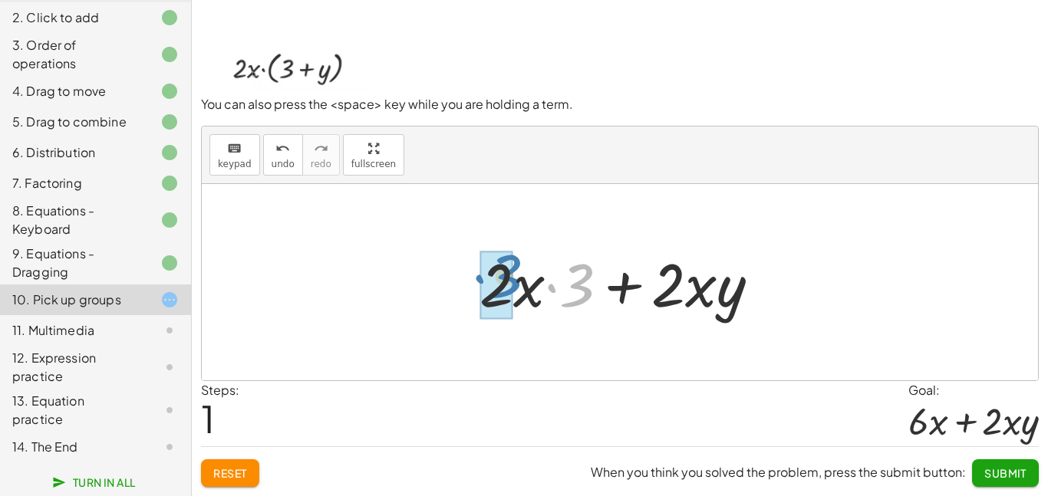
drag, startPoint x: 586, startPoint y: 285, endPoint x: 512, endPoint y: 281, distance: 74.5
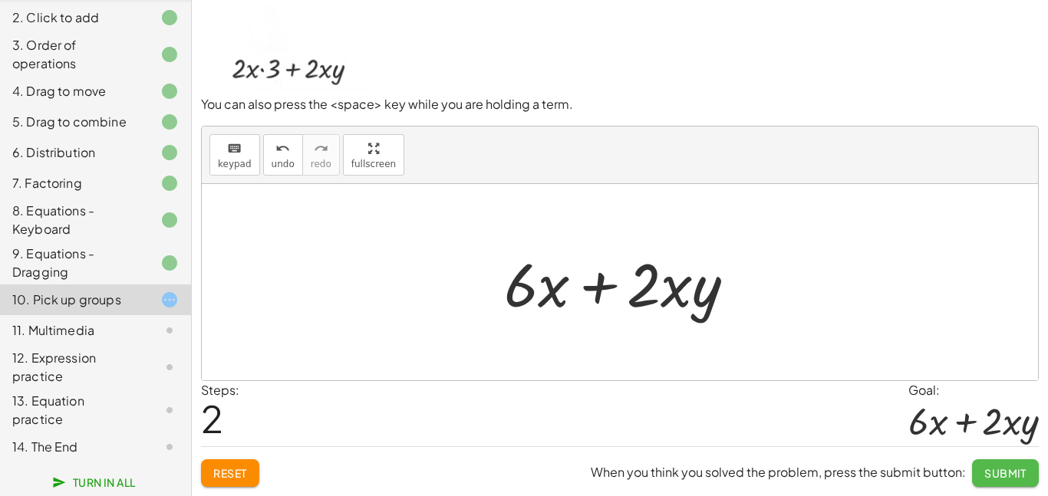
click at [1025, 465] on button "Submit" at bounding box center [1005, 473] width 67 height 28
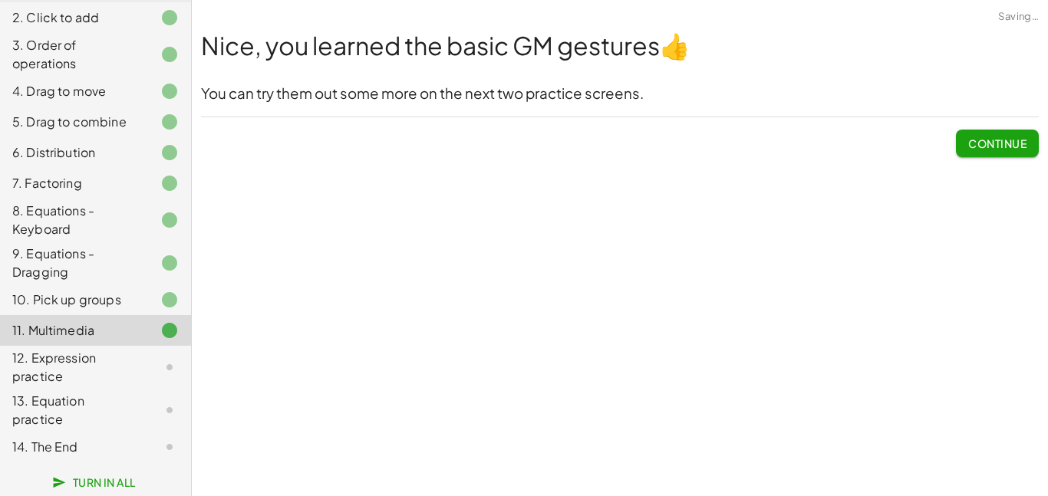
scroll to position [0, 0]
click at [968, 133] on button "Continue" at bounding box center [997, 144] width 83 height 28
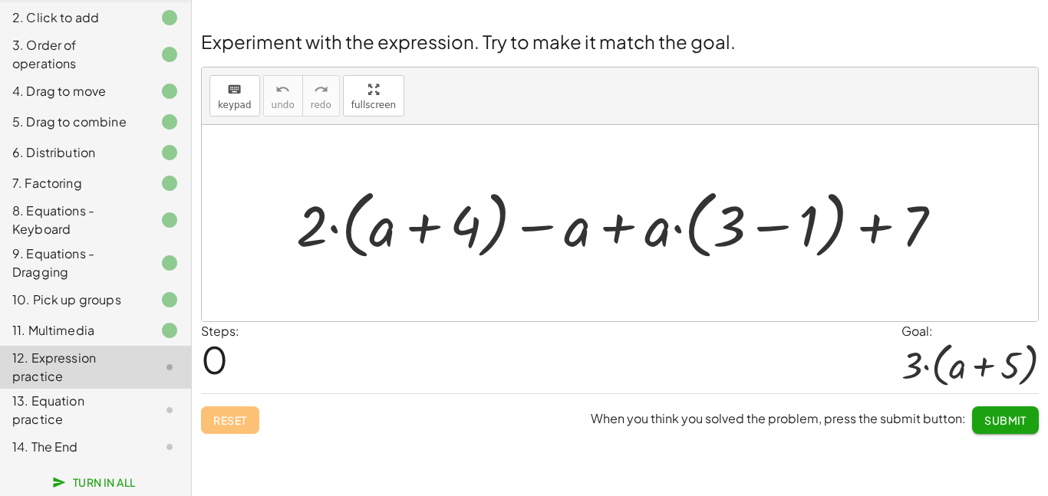
click at [794, 114] on div "keyboard keypad undo undo redo redo fullscreen + · 2 · ( + a + 4 ) − a + · a · …" at bounding box center [620, 194] width 836 height 254
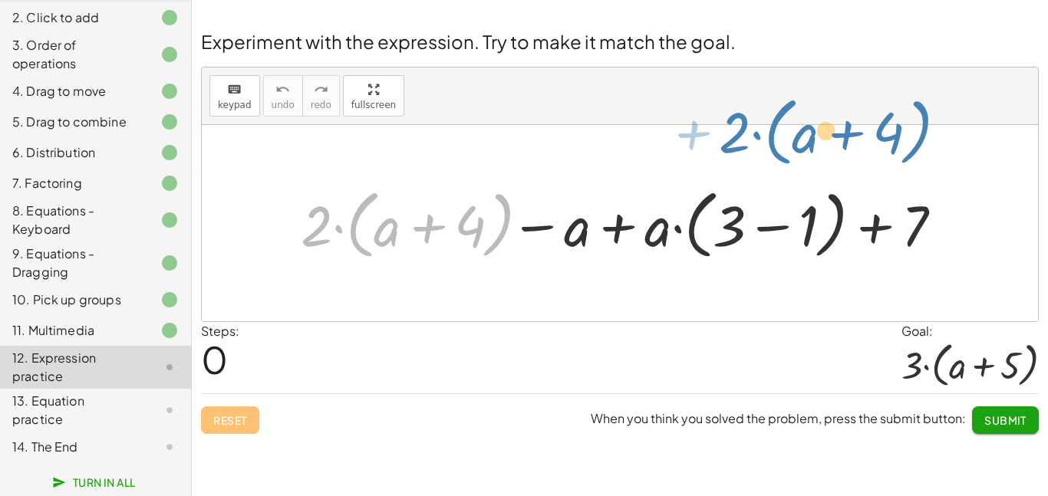
drag, startPoint x: 322, startPoint y: 237, endPoint x: 732, endPoint y: 146, distance: 419.6
click at [732, 146] on div "· 2 + · ( + a + 4 ) + · 2 · ( + a + 4 ) − a + · a · ( + 3 − 1 ) + 7" at bounding box center [620, 223] width 836 height 196
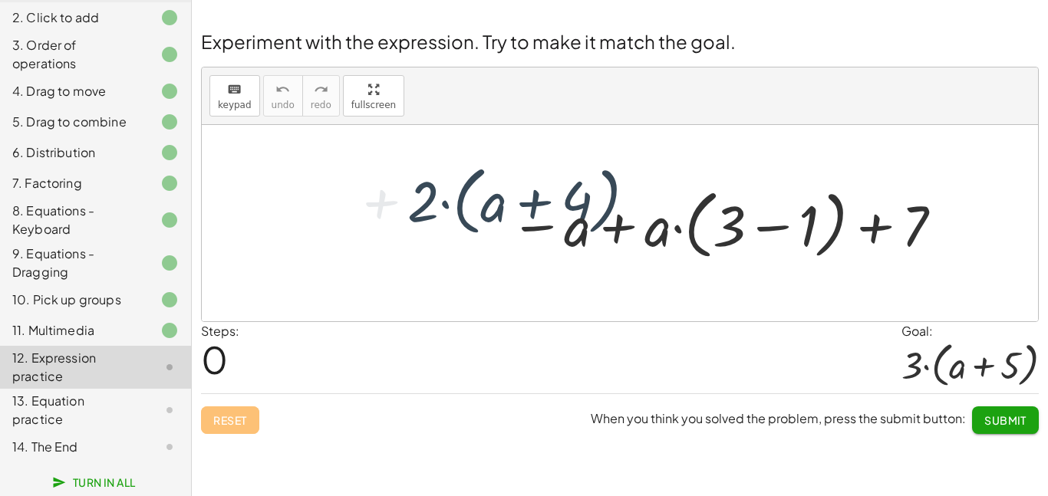
drag, startPoint x: 732, startPoint y: 146, endPoint x: 702, endPoint y: 150, distance: 29.4
click at [702, 150] on div at bounding box center [620, 223] width 836 height 196
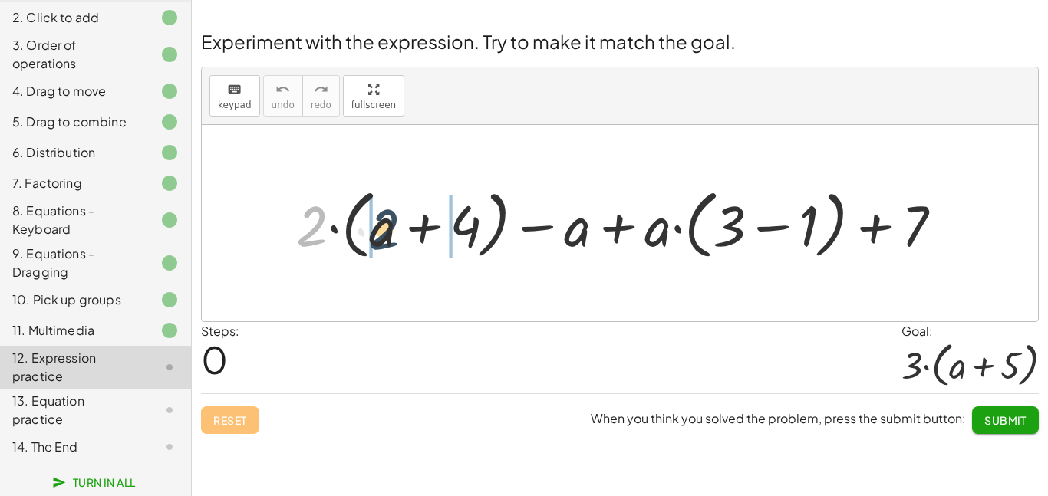
drag, startPoint x: 307, startPoint y: 240, endPoint x: 379, endPoint y: 242, distance: 72.1
click at [379, 242] on div at bounding box center [624, 223] width 673 height 83
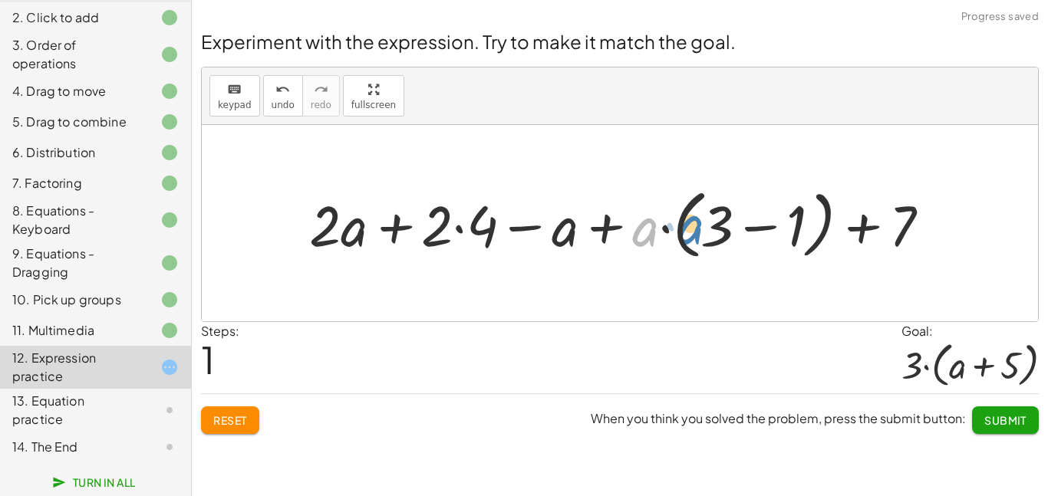
drag, startPoint x: 653, startPoint y: 238, endPoint x: 699, endPoint y: 235, distance: 46.8
click at [699, 235] on div at bounding box center [625, 223] width 648 height 83
drag, startPoint x: 637, startPoint y: 235, endPoint x: 695, endPoint y: 224, distance: 59.3
click at [695, 224] on div at bounding box center [625, 223] width 648 height 83
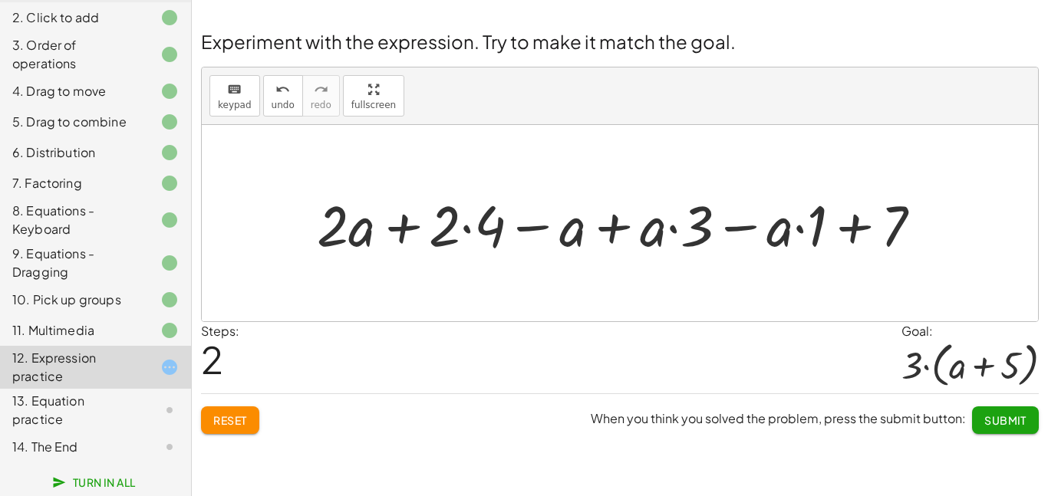
click at [467, 220] on div at bounding box center [625, 223] width 632 height 74
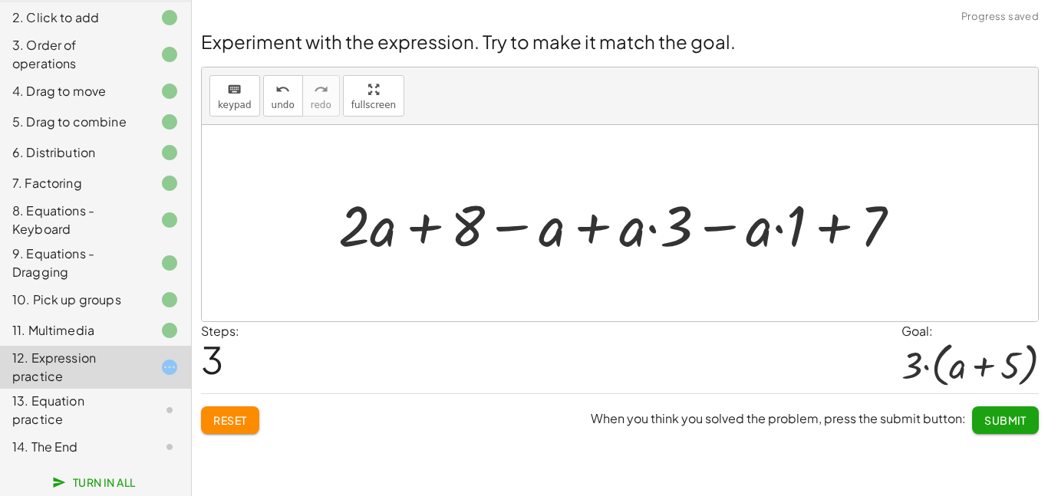
click at [640, 224] on div at bounding box center [626, 223] width 590 height 74
click at [650, 236] on div at bounding box center [626, 223] width 590 height 74
click at [775, 234] on div at bounding box center [626, 223] width 590 height 74
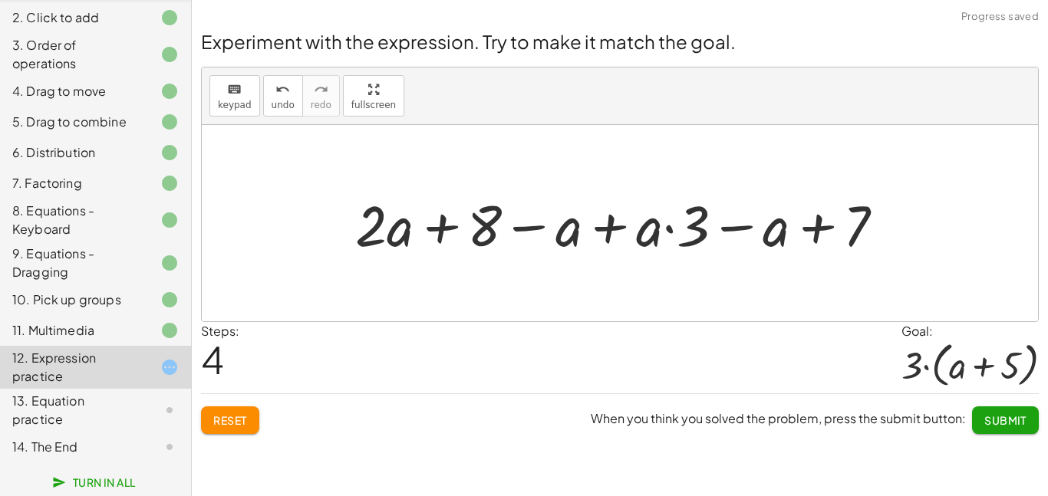
click at [685, 223] on div at bounding box center [625, 223] width 556 height 74
click at [676, 231] on div at bounding box center [625, 223] width 556 height 74
click at [660, 230] on div at bounding box center [625, 223] width 556 height 74
click at [661, 232] on div at bounding box center [625, 223] width 556 height 74
click at [667, 230] on div at bounding box center [625, 223] width 556 height 74
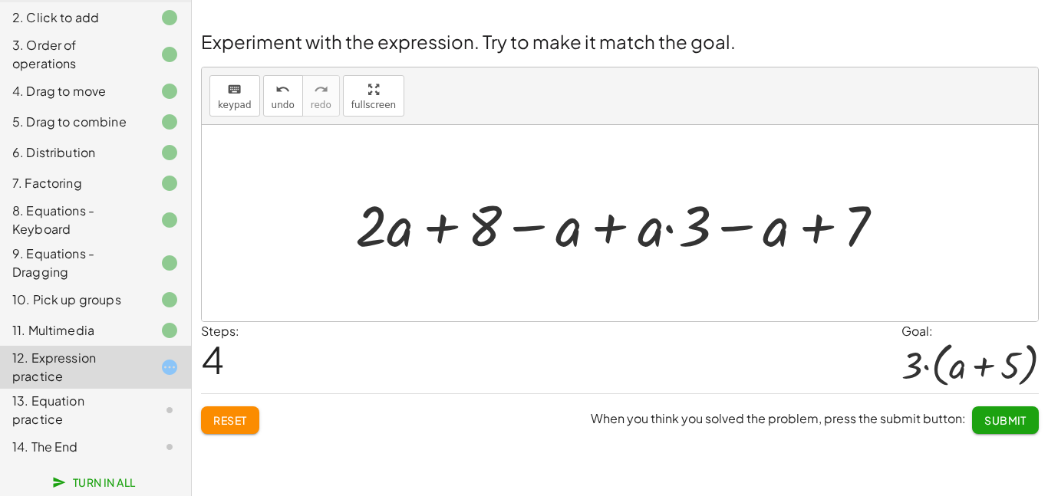
click at [667, 230] on div at bounding box center [625, 223] width 556 height 74
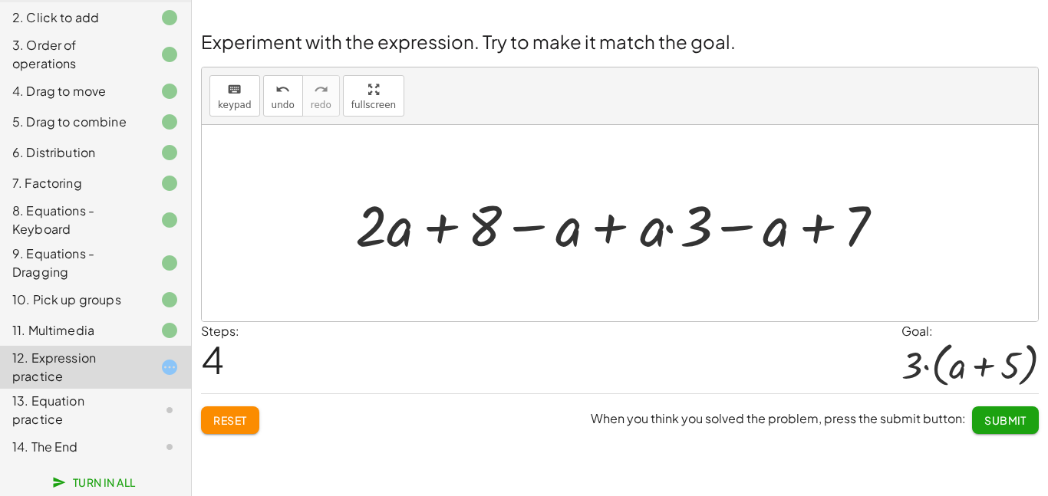
click at [667, 230] on div at bounding box center [625, 223] width 556 height 74
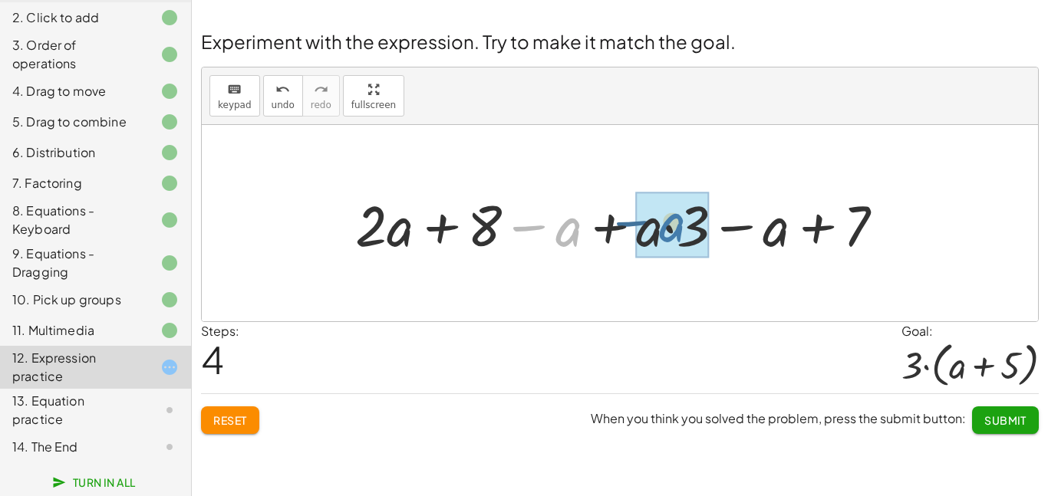
drag, startPoint x: 567, startPoint y: 235, endPoint x: 677, endPoint y: 233, distance: 109.7
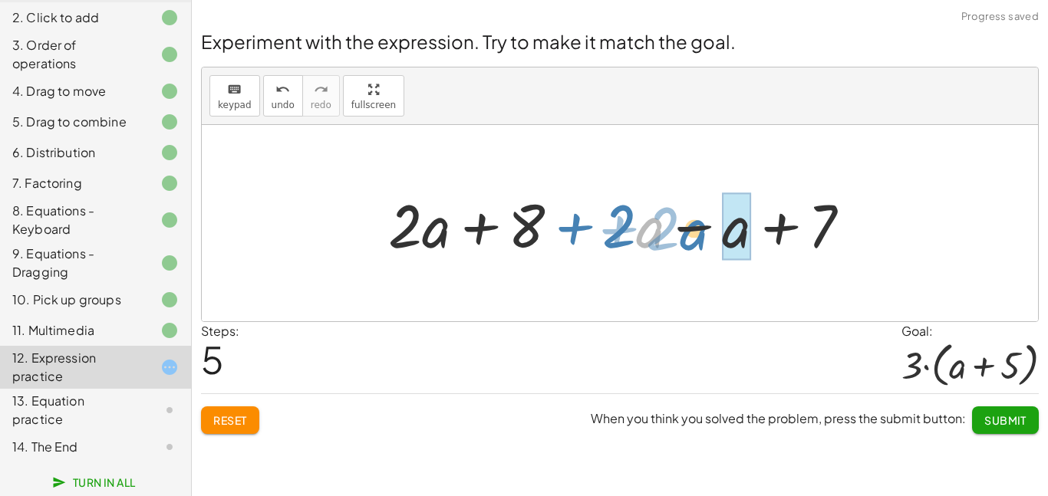
drag, startPoint x: 640, startPoint y: 229, endPoint x: 706, endPoint y: 232, distance: 66.0
click at [706, 232] on div at bounding box center [625, 223] width 490 height 79
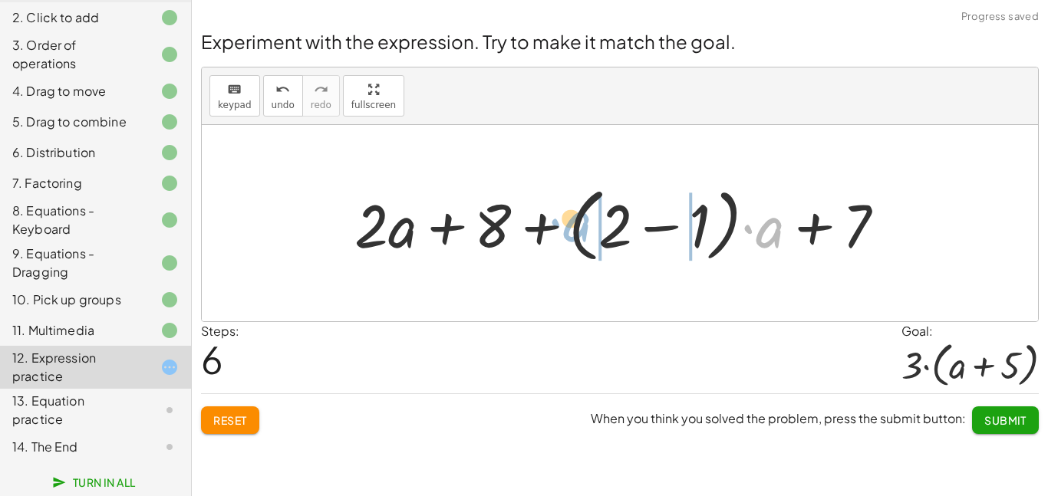
drag, startPoint x: 763, startPoint y: 228, endPoint x: 607, endPoint y: 215, distance: 156.2
click at [607, 215] on div at bounding box center [626, 223] width 558 height 88
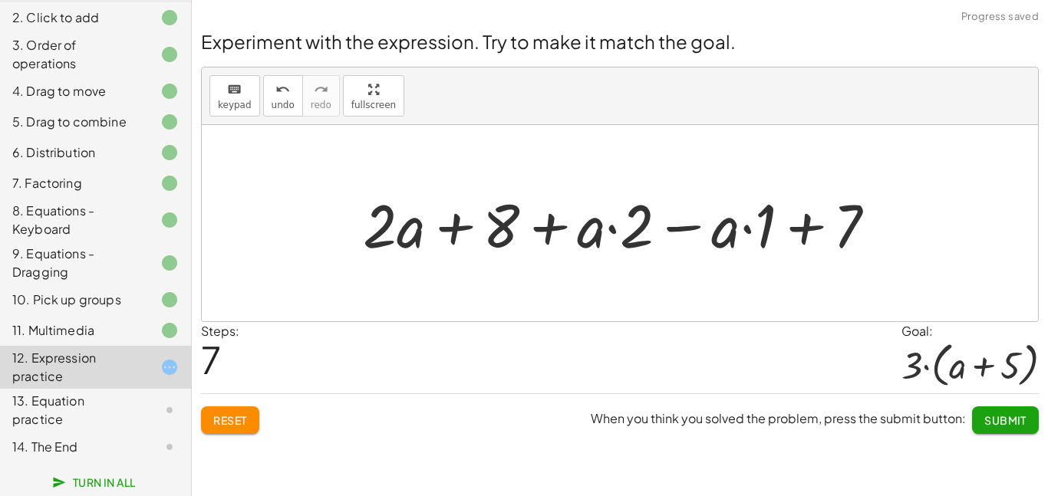
click at [249, 416] on button "Reset" at bounding box center [230, 420] width 58 height 28
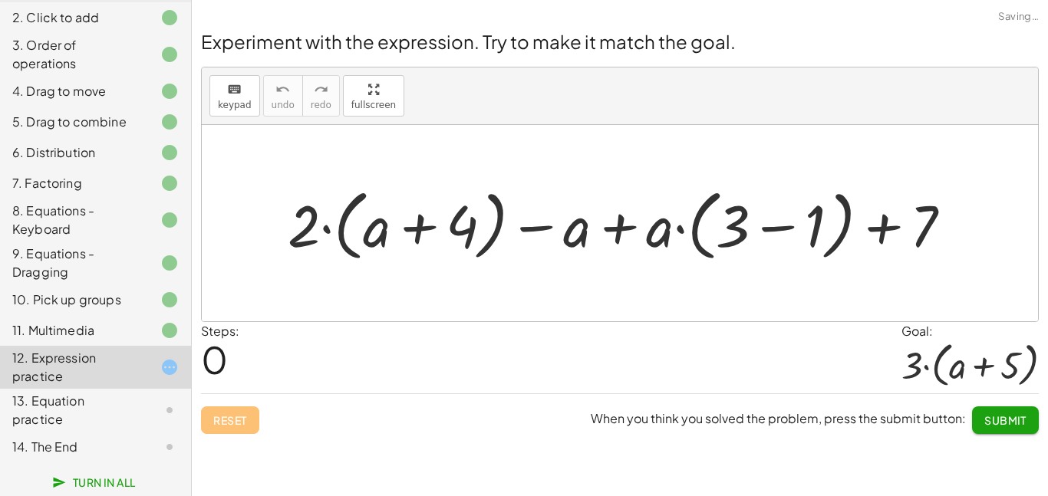
click at [173, 372] on icon at bounding box center [169, 367] width 18 height 18
drag, startPoint x: 646, startPoint y: 232, endPoint x: 558, endPoint y: 228, distance: 87.5
click at [558, 228] on div at bounding box center [626, 223] width 692 height 85
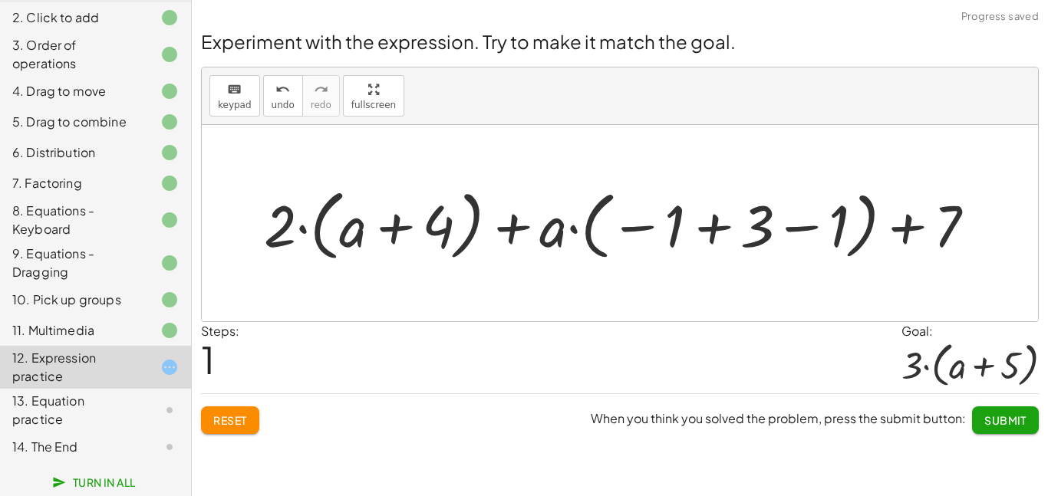
click at [225, 430] on button "Reset" at bounding box center [230, 420] width 58 height 28
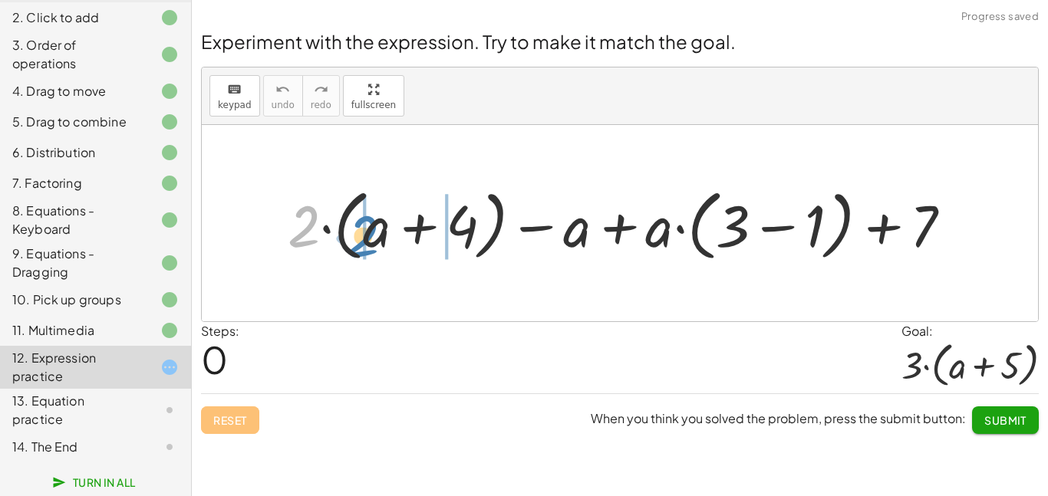
drag, startPoint x: 306, startPoint y: 219, endPoint x: 366, endPoint y: 229, distance: 60.6
click at [366, 229] on div at bounding box center [626, 223] width 692 height 85
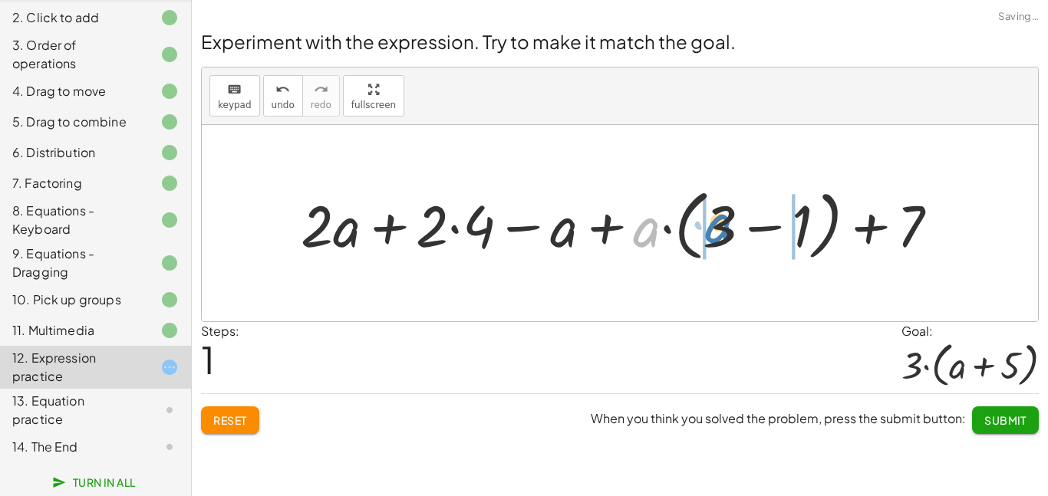
drag, startPoint x: 645, startPoint y: 223, endPoint x: 719, endPoint y: 219, distance: 73.8
click at [719, 219] on div at bounding box center [626, 223] width 666 height 85
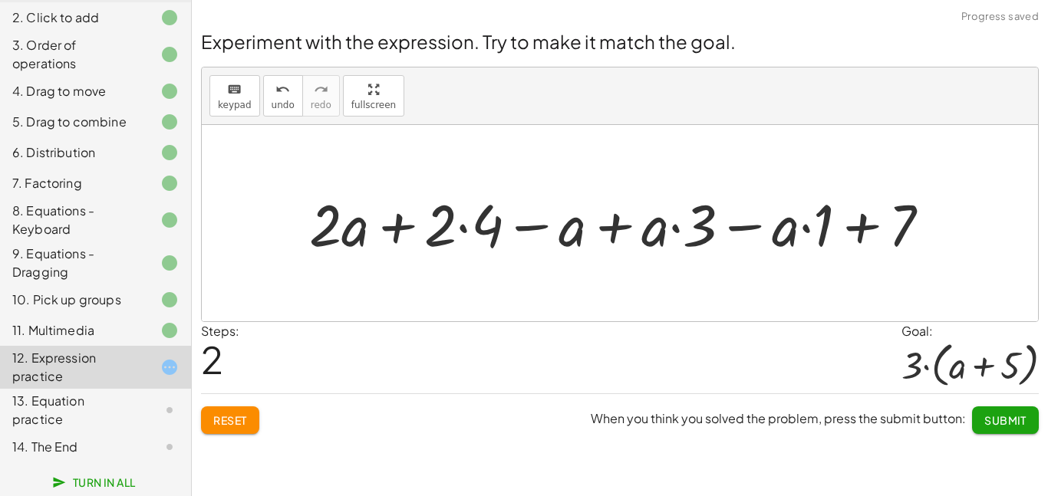
click at [650, 236] on div at bounding box center [625, 223] width 649 height 76
click at [666, 232] on div at bounding box center [625, 223] width 649 height 76
click at [239, 425] on span "Reset" at bounding box center [230, 420] width 34 height 14
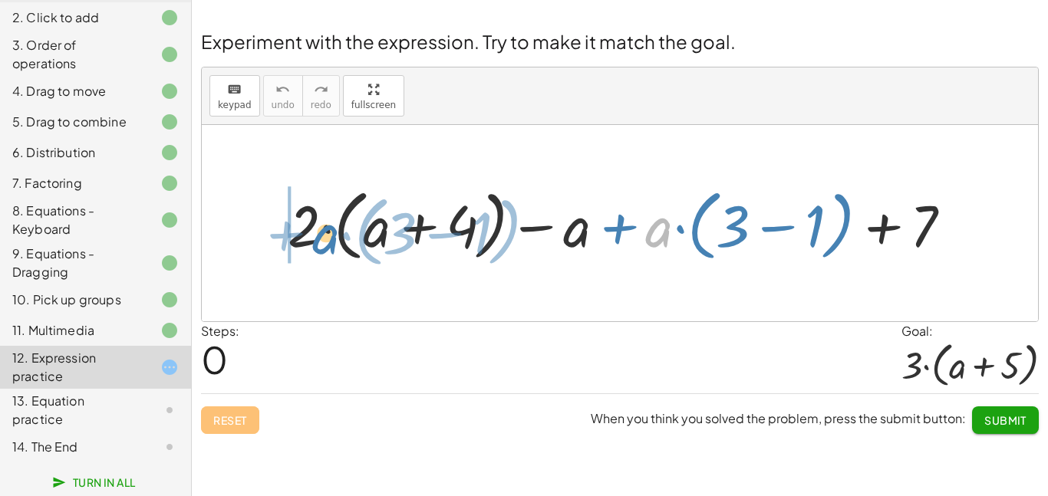
drag, startPoint x: 649, startPoint y: 222, endPoint x: 316, endPoint y: 229, distance: 332.9
click at [316, 229] on div at bounding box center [626, 223] width 692 height 85
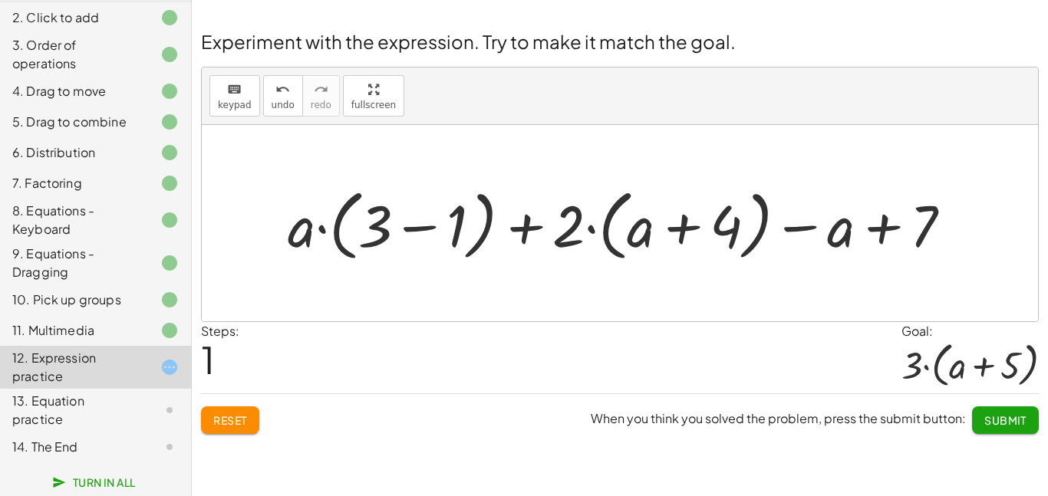
drag, startPoint x: 284, startPoint y: 238, endPoint x: 357, endPoint y: 10, distance: 240.1
click at [357, 10] on div "Welcome to Graspable Math! Graspable Math turns math symbols into objects you c…" at bounding box center [620, 248] width 856 height 496
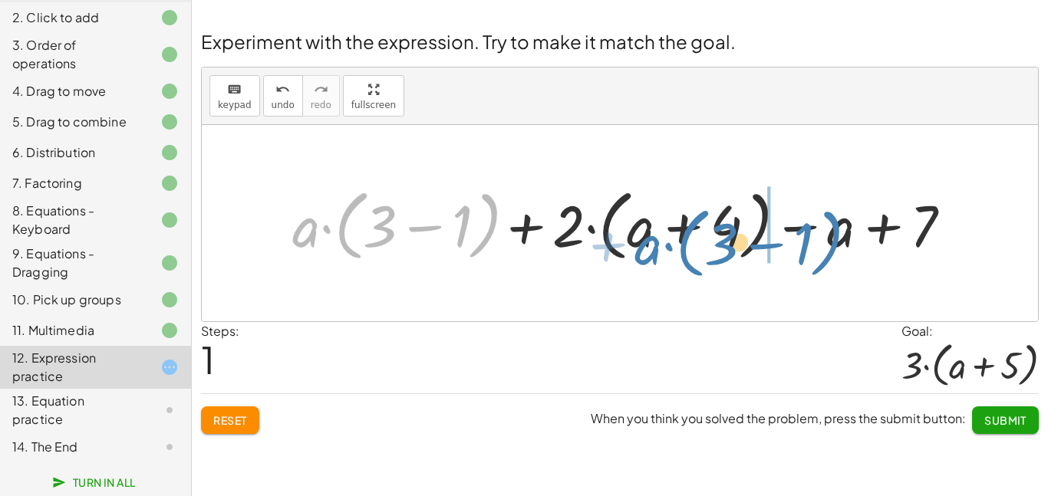
drag, startPoint x: 314, startPoint y: 226, endPoint x: 649, endPoint y: 244, distance: 335.6
click at [649, 244] on div at bounding box center [616, 223] width 682 height 85
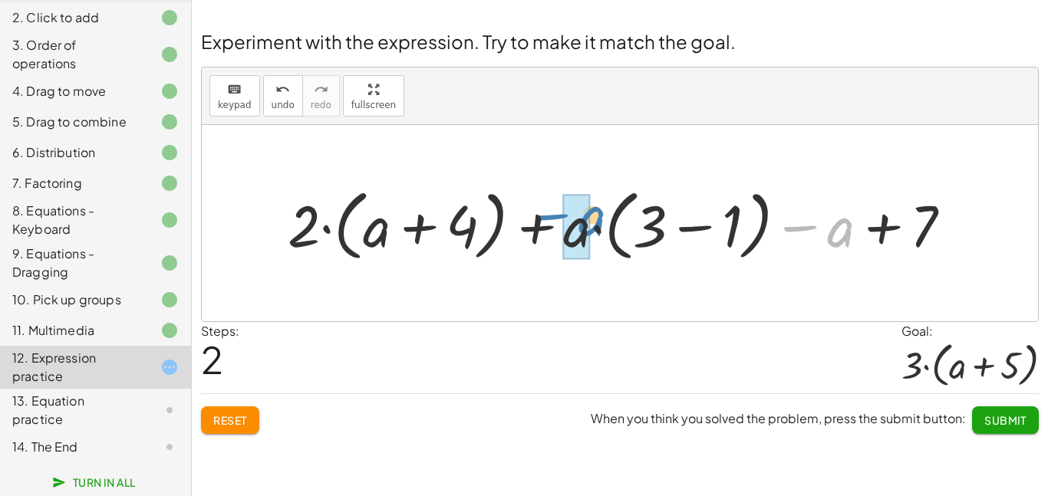
drag, startPoint x: 830, startPoint y: 227, endPoint x: 581, endPoint y: 215, distance: 248.7
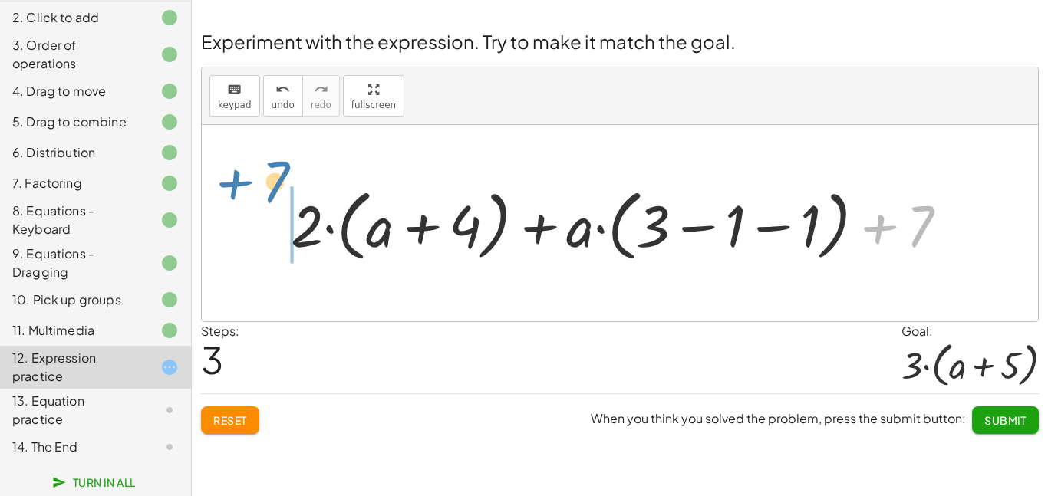
drag, startPoint x: 912, startPoint y: 227, endPoint x: 277, endPoint y: 197, distance: 635.7
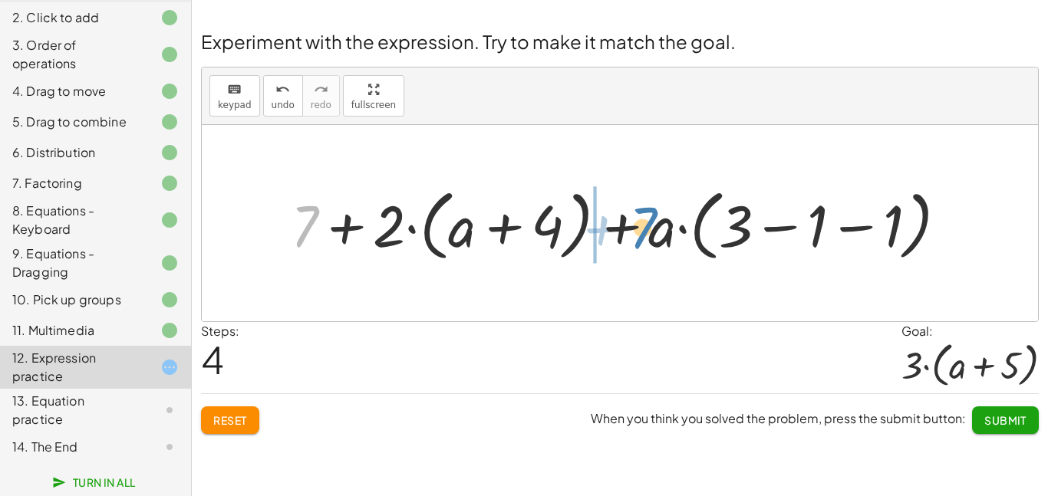
drag, startPoint x: 296, startPoint y: 238, endPoint x: 640, endPoint y: 240, distance: 343.6
click at [640, 240] on div at bounding box center [625, 223] width 684 height 85
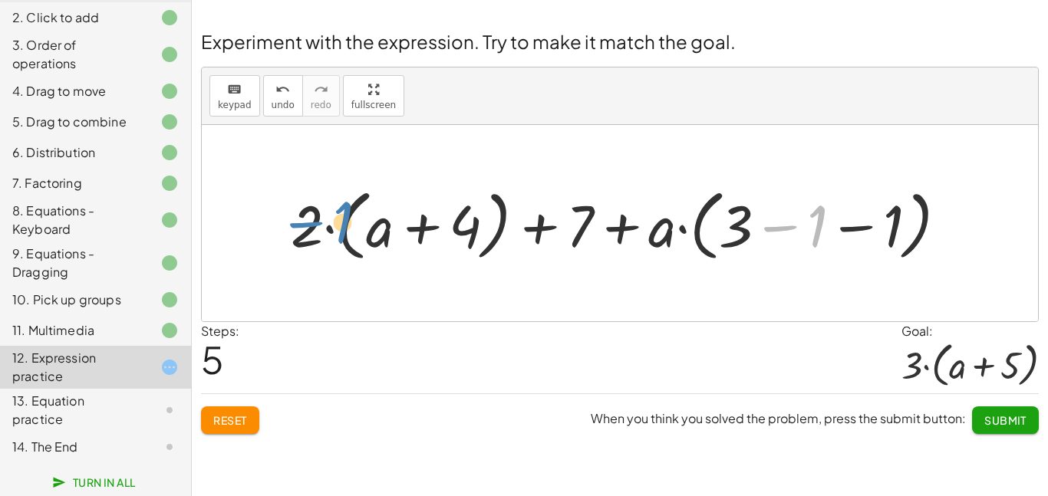
drag, startPoint x: 816, startPoint y: 236, endPoint x: 337, endPoint y: 225, distance: 479.4
click at [337, 225] on div at bounding box center [625, 223] width 684 height 85
click at [225, 415] on span "Reset" at bounding box center [230, 420] width 34 height 14
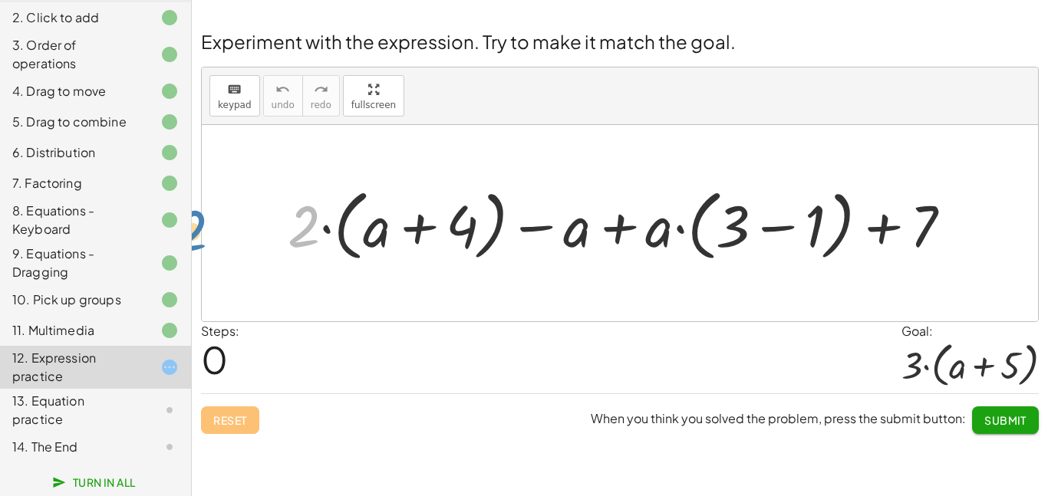
drag, startPoint x: 286, startPoint y: 216, endPoint x: 241, endPoint y: 206, distance: 46.5
click at [241, 206] on div "· 2 + · ( + a + 4 ) + · 2 · ( + a + 4 ) − a + · a · ( + 3 − 1 ) + 7" at bounding box center [620, 223] width 836 height 196
drag, startPoint x: 194, startPoint y: 123, endPoint x: 1030, endPoint y: 229, distance: 842.7
click at [0, 0] on div "Experiment with the expression. Try to make it match the goal. keyboard keypad …" at bounding box center [0, 0] width 0 height 0
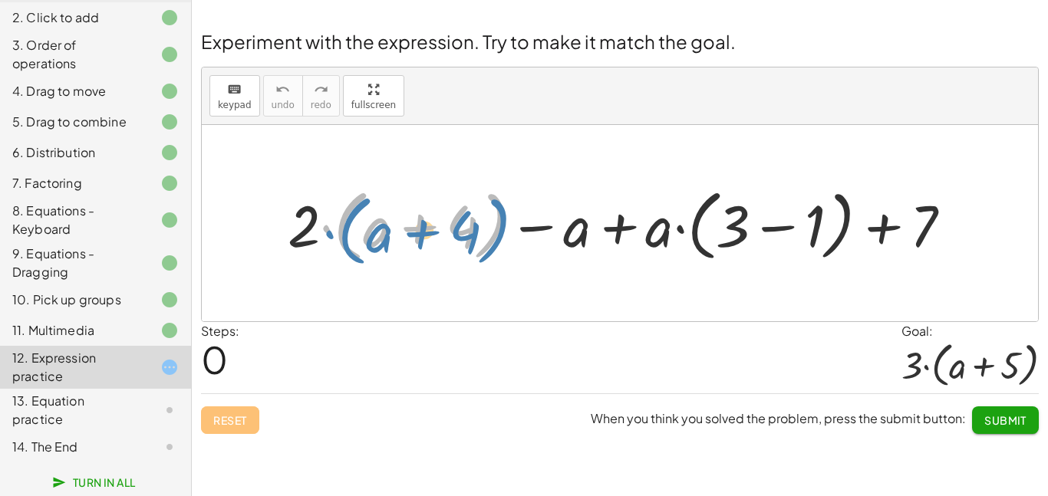
click at [331, 238] on div at bounding box center [626, 223] width 692 height 85
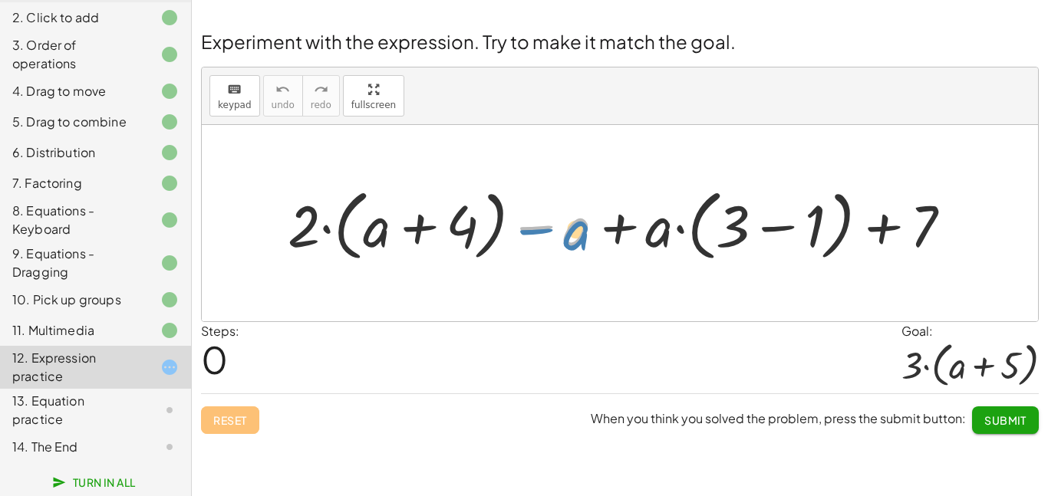
click at [543, 238] on div at bounding box center [626, 223] width 692 height 85
click at [683, 230] on div at bounding box center [626, 223] width 692 height 85
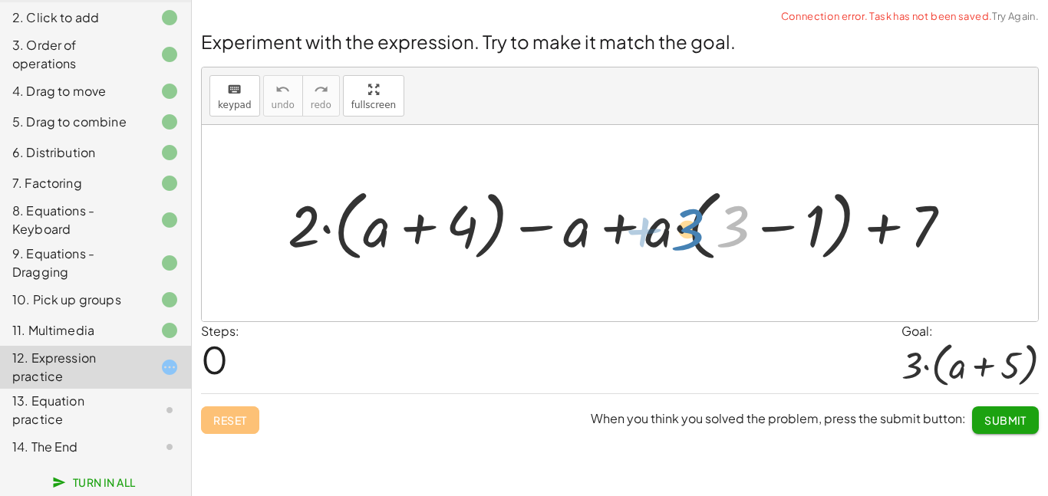
drag, startPoint x: 721, startPoint y: 228, endPoint x: 676, endPoint y: 231, distance: 45.3
click at [676, 231] on div at bounding box center [626, 223] width 692 height 85
drag, startPoint x: 660, startPoint y: 236, endPoint x: 746, endPoint y: 229, distance: 86.2
click at [746, 229] on div at bounding box center [626, 223] width 692 height 85
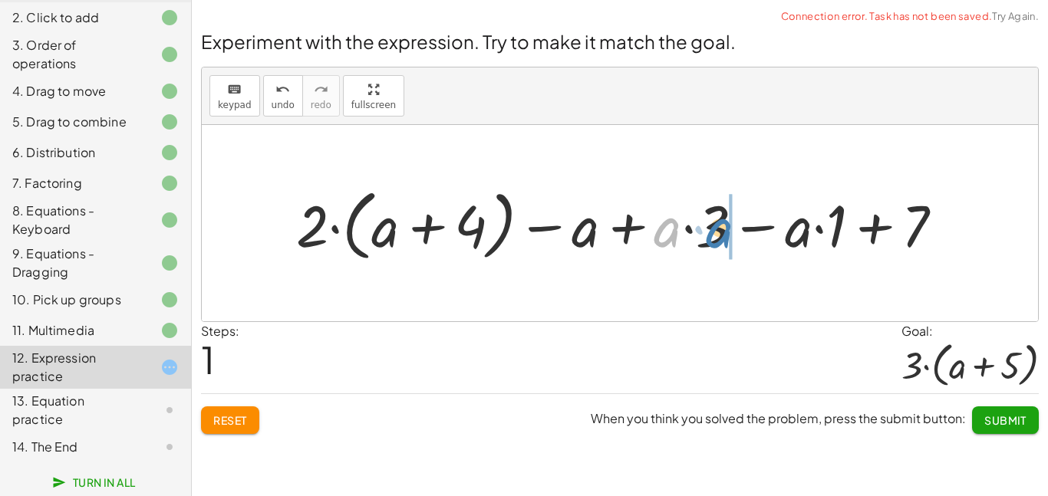
drag, startPoint x: 669, startPoint y: 229, endPoint x: 723, endPoint y: 230, distance: 54.5
click at [723, 230] on div at bounding box center [625, 223] width 675 height 85
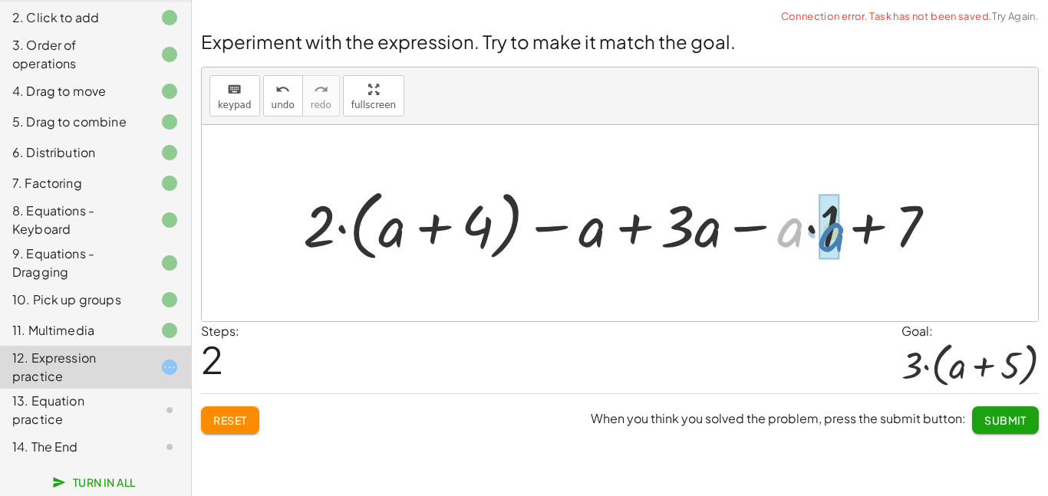
drag, startPoint x: 798, startPoint y: 229, endPoint x: 840, endPoint y: 231, distance: 43.0
click at [840, 231] on div at bounding box center [625, 223] width 661 height 85
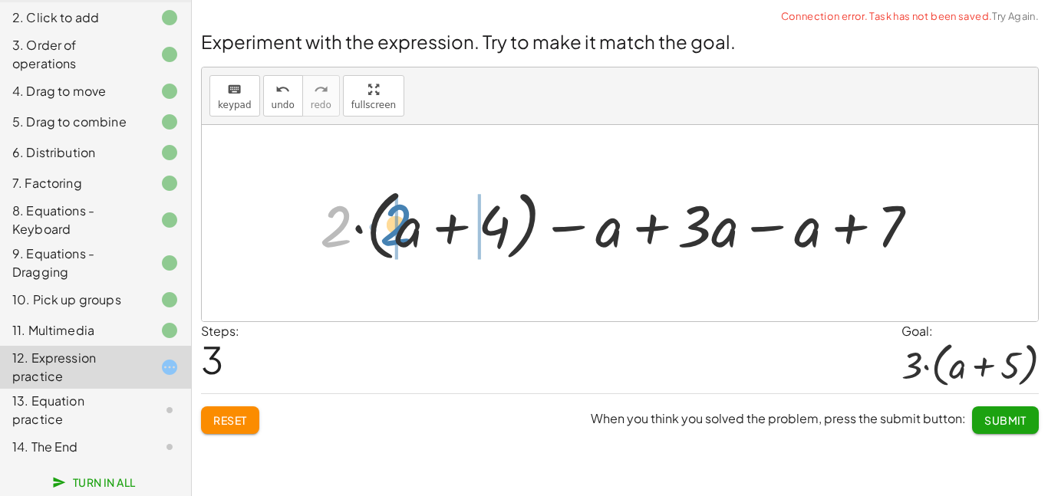
drag, startPoint x: 350, startPoint y: 225, endPoint x: 416, endPoint y: 224, distance: 66.0
click at [416, 224] on div at bounding box center [625, 223] width 627 height 85
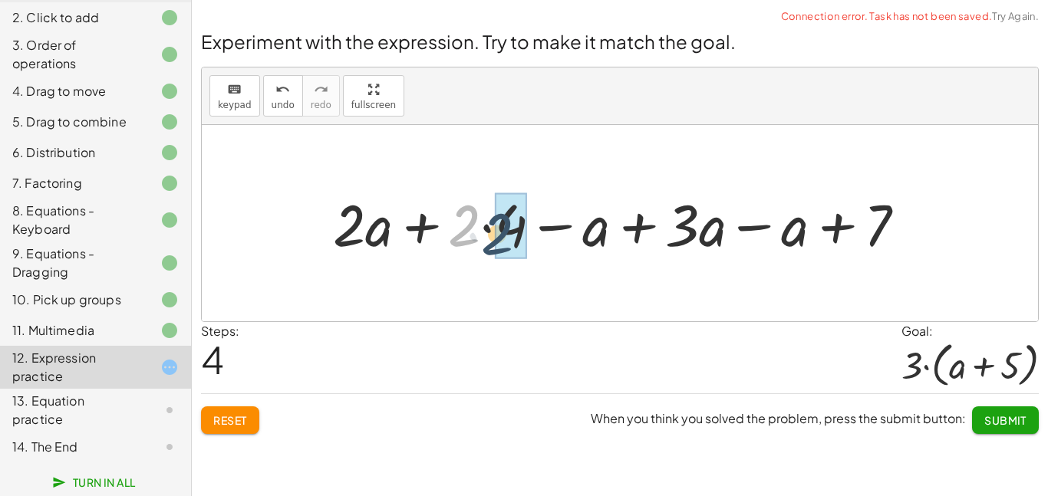
drag, startPoint x: 465, startPoint y: 212, endPoint x: 499, endPoint y: 220, distance: 34.8
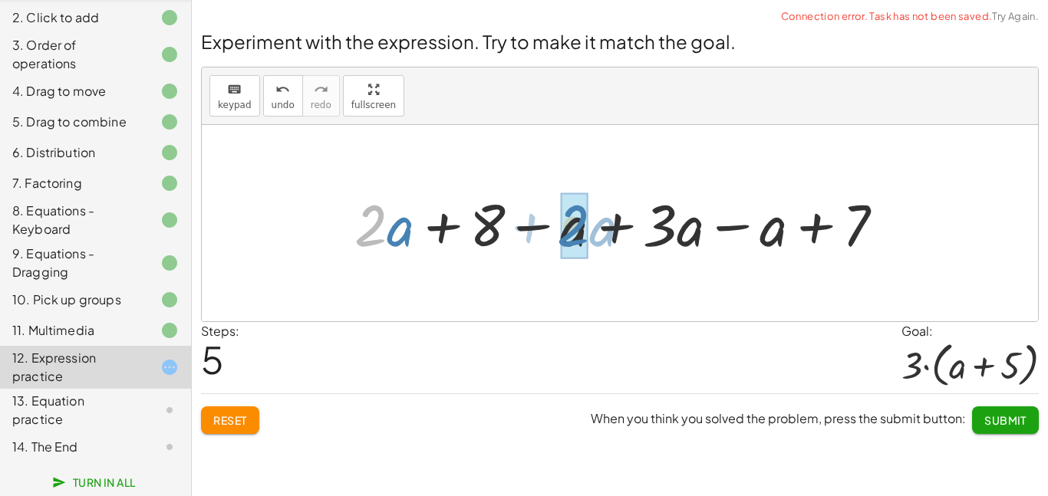
drag, startPoint x: 386, startPoint y: 229, endPoint x: 590, endPoint y: 229, distance: 204.0
click at [590, 229] on div at bounding box center [625, 223] width 557 height 76
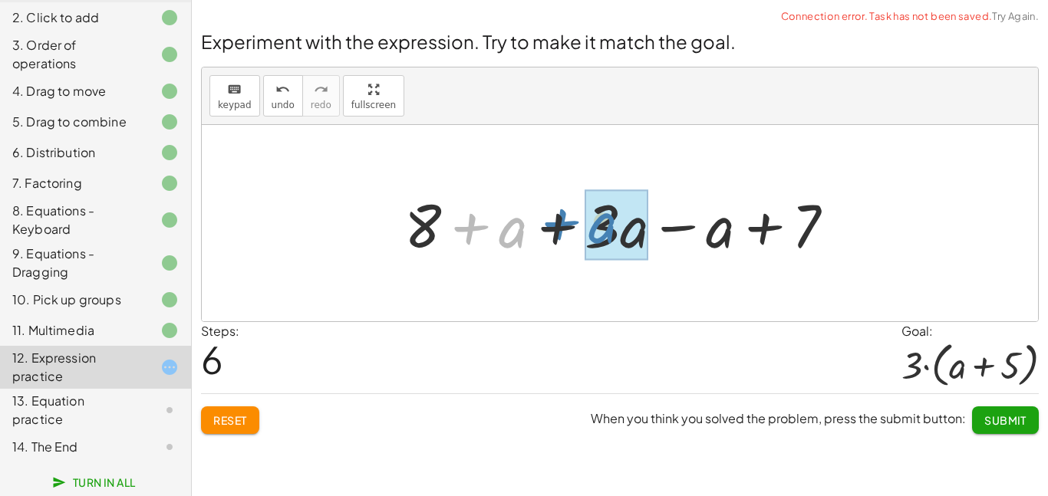
drag, startPoint x: 503, startPoint y: 238, endPoint x: 596, endPoint y: 234, distance: 92.9
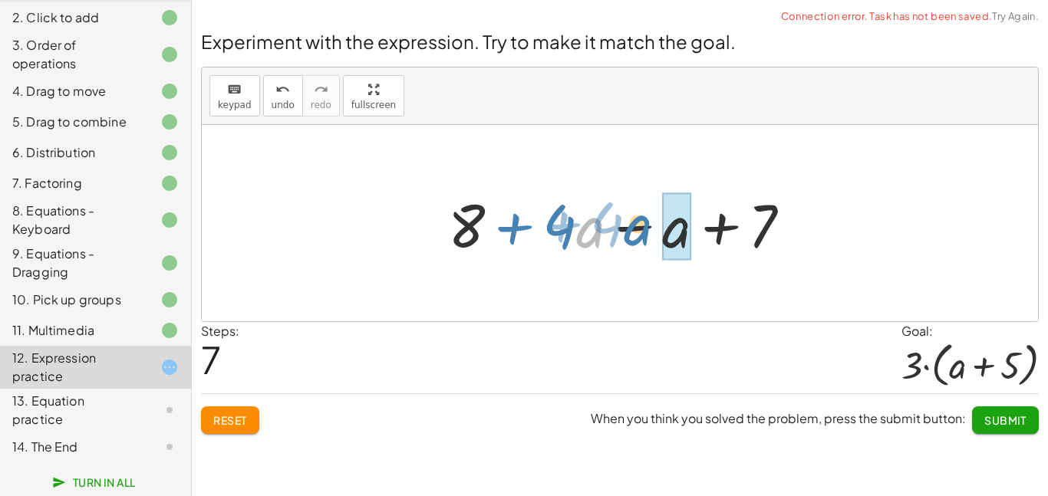
drag, startPoint x: 587, startPoint y: 235, endPoint x: 653, endPoint y: 235, distance: 65.2
click at [653, 235] on div at bounding box center [625, 223] width 370 height 79
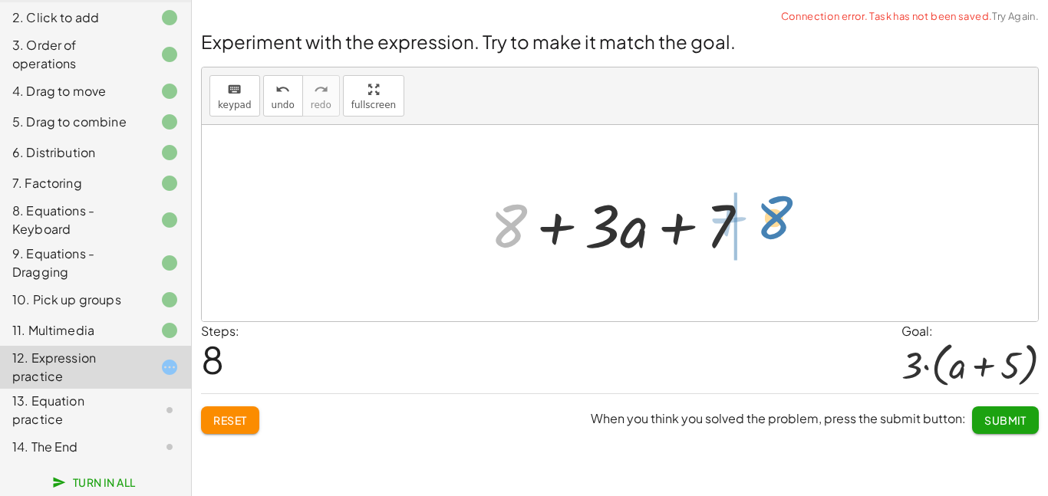
drag, startPoint x: 515, startPoint y: 235, endPoint x: 768, endPoint y: 228, distance: 253.2
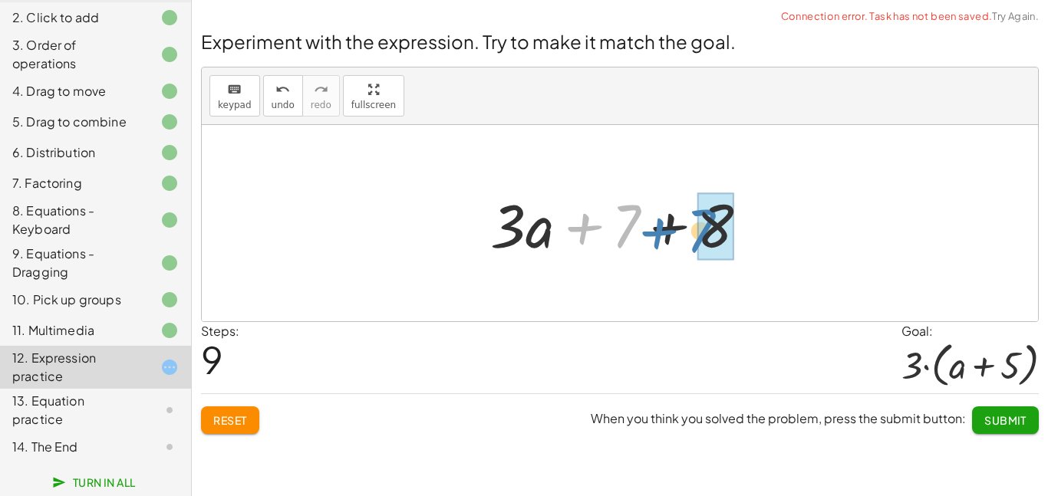
drag, startPoint x: 630, startPoint y: 229, endPoint x: 707, endPoint y: 234, distance: 77.6
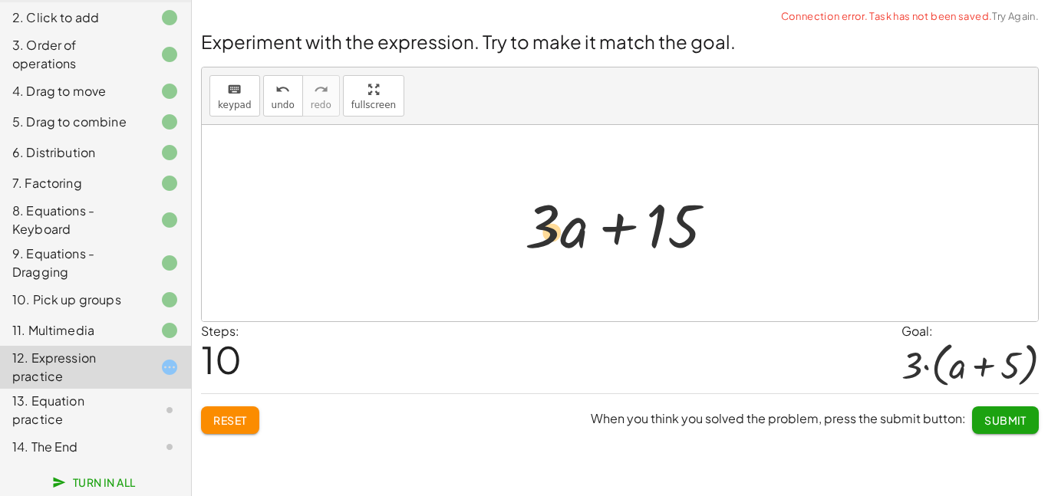
drag, startPoint x: 546, startPoint y: 232, endPoint x: 555, endPoint y: 238, distance: 11.1
click at [555, 238] on div at bounding box center [626, 223] width 218 height 79
drag, startPoint x: 545, startPoint y: 245, endPoint x: 663, endPoint y: 270, distance: 120.0
click at [663, 270] on div "+ · 2 · ( + a + 4 ) − a + · a · ( + 3 − 1 ) + 7 + · 2 · ( + a + 4 ) − a + · a ·…" at bounding box center [620, 223] width 836 height 196
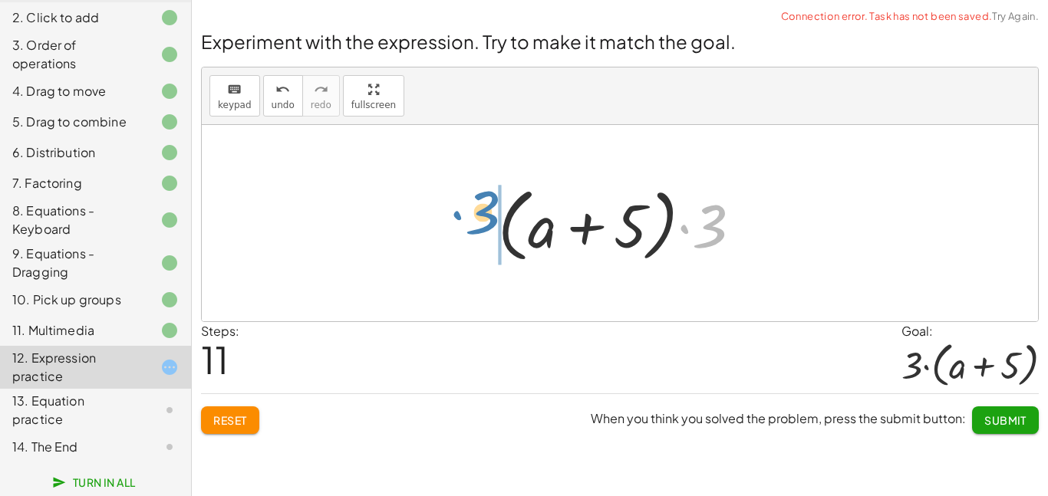
drag, startPoint x: 712, startPoint y: 240, endPoint x: 481, endPoint y: 229, distance: 231.1
click at [481, 229] on div "+ · 2 · ( + a + 4 ) − a + · a · ( + 3 − 1 ) + 7 + · 2 · ( + a + 4 ) − a + · a ·…" at bounding box center [620, 224] width 291 height 96
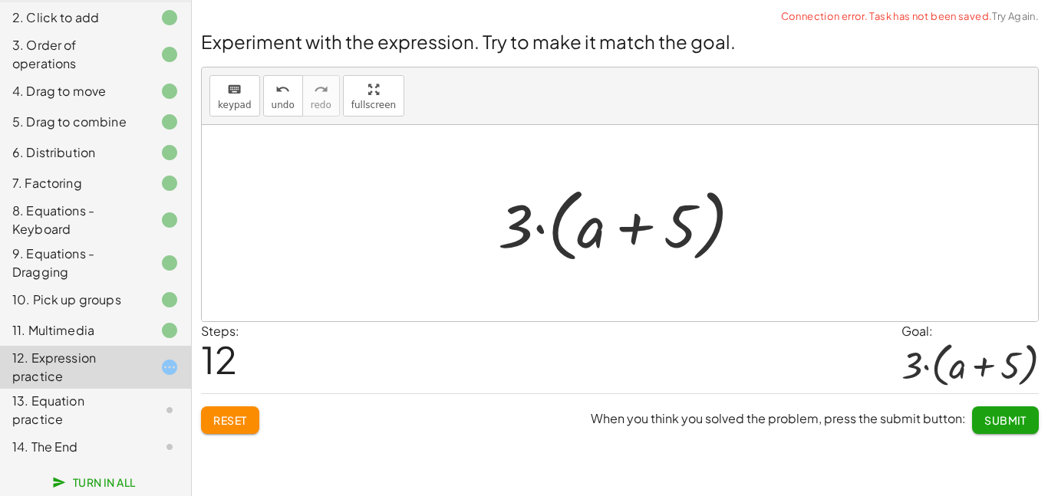
click at [995, 423] on span "Submit" at bounding box center [1005, 420] width 42 height 14
